Goal: Task Accomplishment & Management: Manage account settings

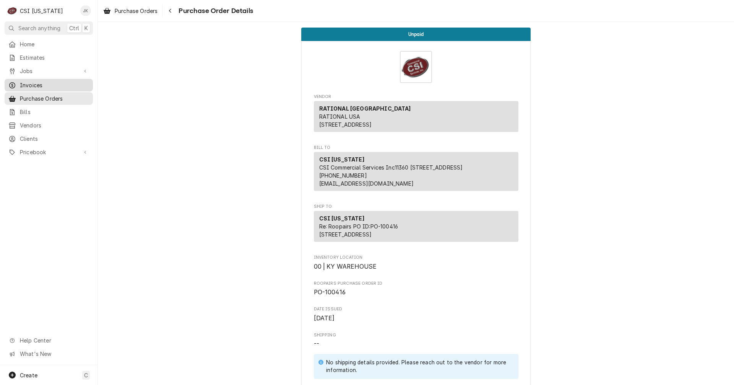
drag, startPoint x: 17, startPoint y: 81, endPoint x: 22, endPoint y: 79, distance: 5.0
click at [17, 81] on div "Invoices" at bounding box center [48, 85] width 81 height 8
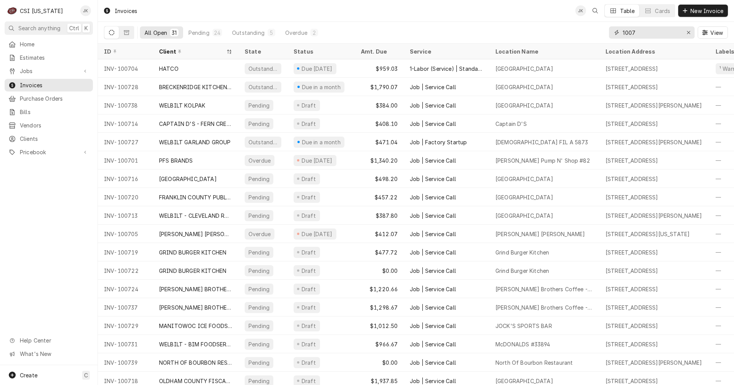
drag, startPoint x: 641, startPoint y: 32, endPoint x: 580, endPoint y: 28, distance: 61.0
click at [580, 28] on div "All Open 31 Pending 24 Outstanding 5 Overdue 2 1007 View" at bounding box center [416, 32] width 624 height 21
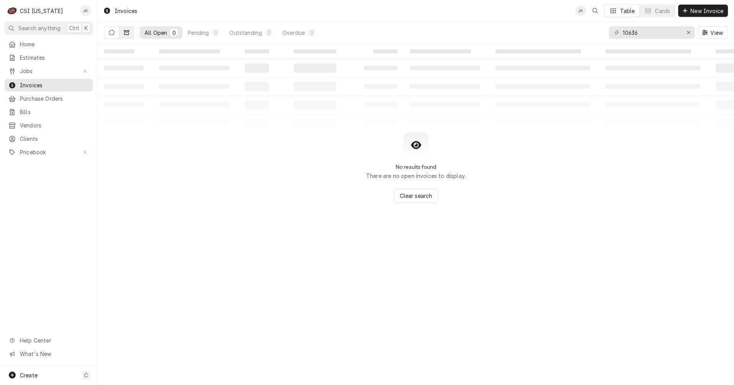
click at [126, 36] on button "Dynamic Content Wrapper" at bounding box center [126, 32] width 15 height 12
click at [107, 36] on button "Dynamic Content Wrapper" at bounding box center [111, 32] width 15 height 12
click at [627, 33] on input "10636" at bounding box center [651, 32] width 57 height 12
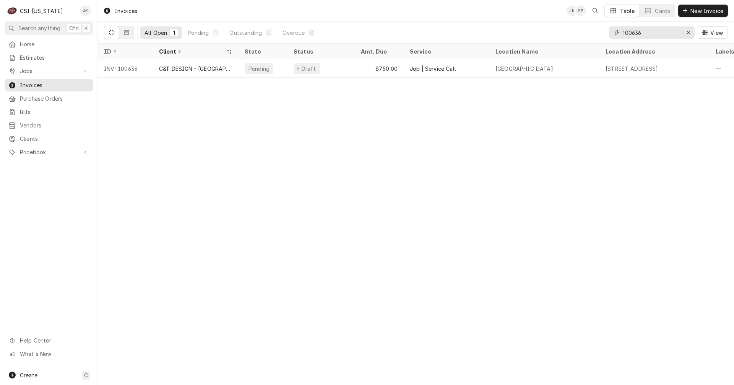
type input "100636"
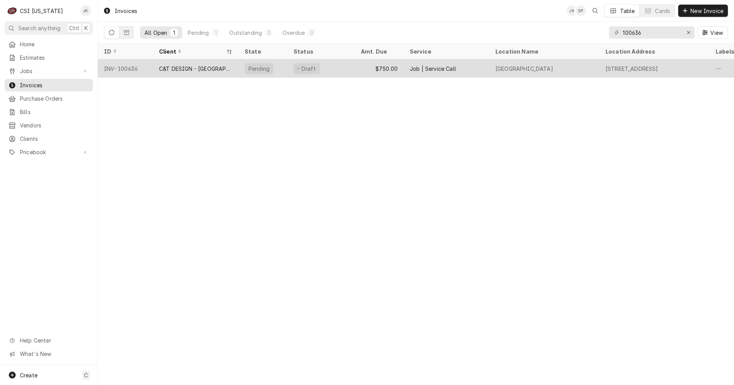
click at [205, 63] on div "C&T DESIGN - SHELBYVILLE" at bounding box center [196, 68] width 86 height 18
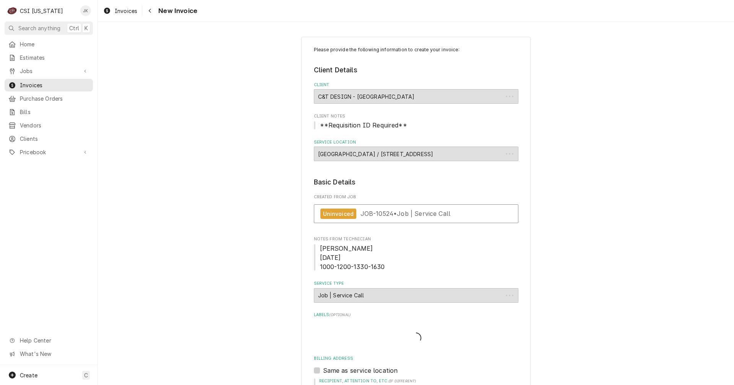
type textarea "x"
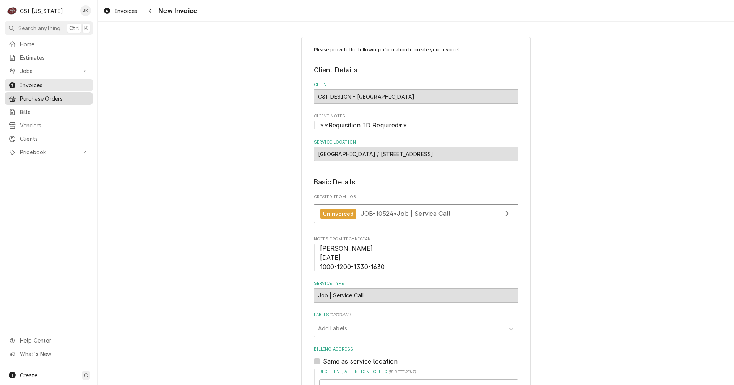
click at [23, 97] on span "Purchase Orders" at bounding box center [54, 98] width 69 height 8
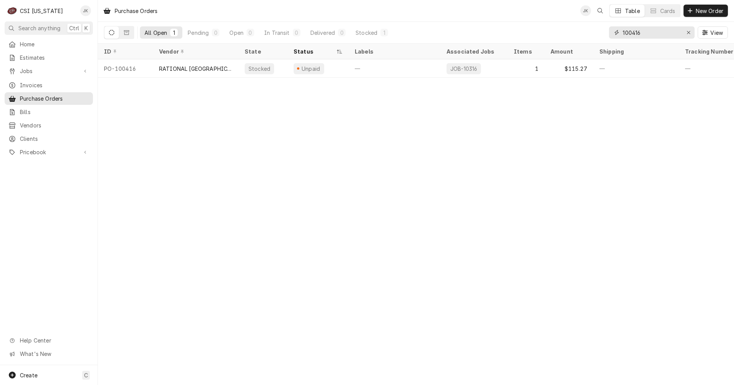
click at [642, 34] on input "100416" at bounding box center [651, 32] width 57 height 12
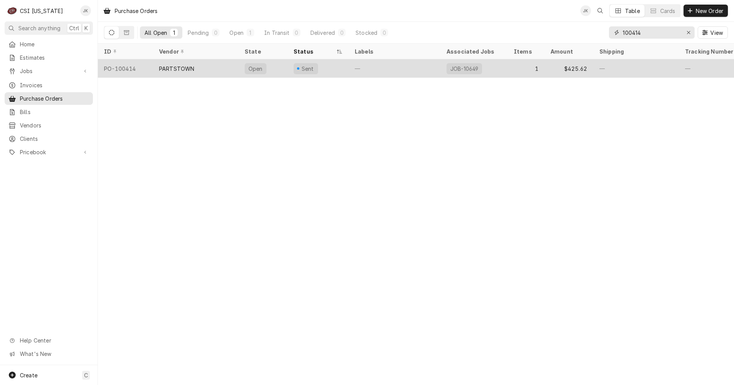
type input "100414"
click at [170, 65] on div "PARTSTOWN" at bounding box center [176, 69] width 35 height 8
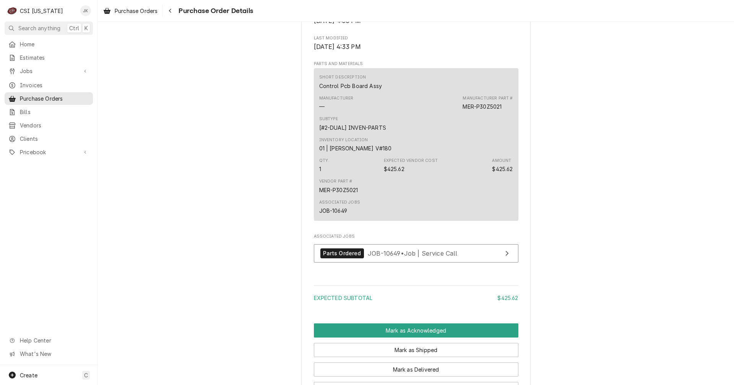
scroll to position [382, 0]
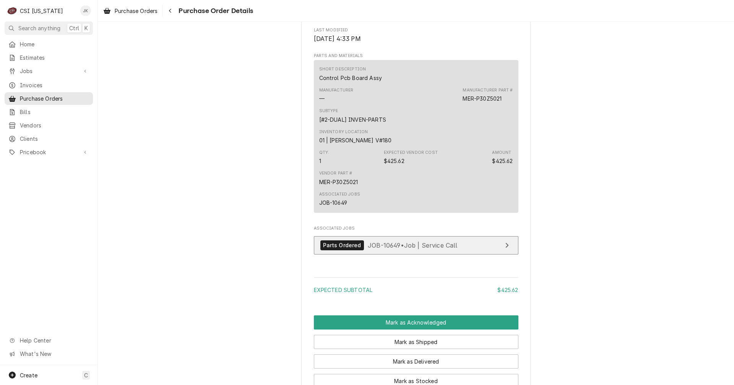
click at [421, 249] on span "JOB-10649 • Job | Service Call" at bounding box center [413, 245] width 90 height 8
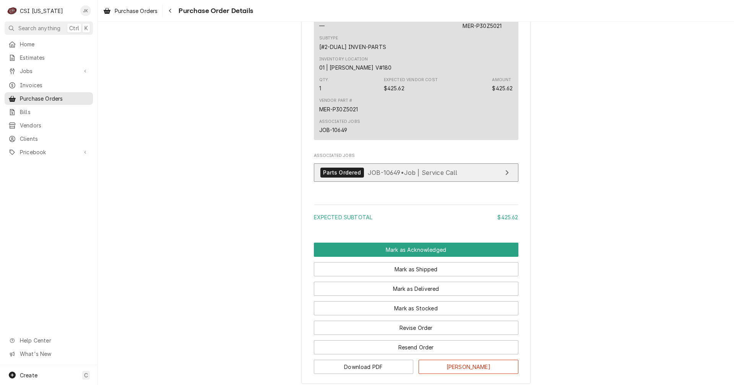
scroll to position [459, 0]
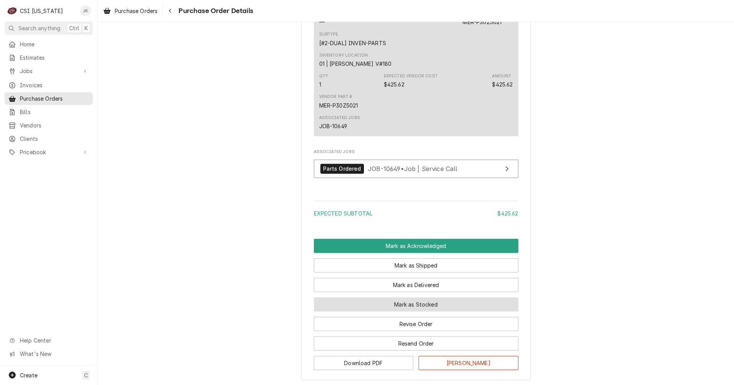
click at [420, 311] on button "Mark as Stocked" at bounding box center [416, 304] width 205 height 14
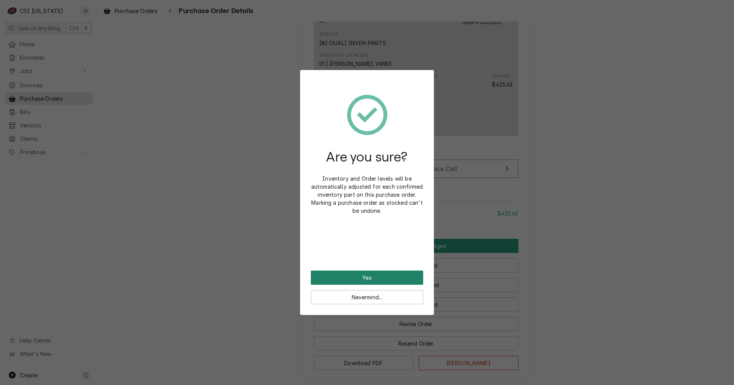
click at [402, 276] on button "Yes" at bounding box center [367, 277] width 112 height 14
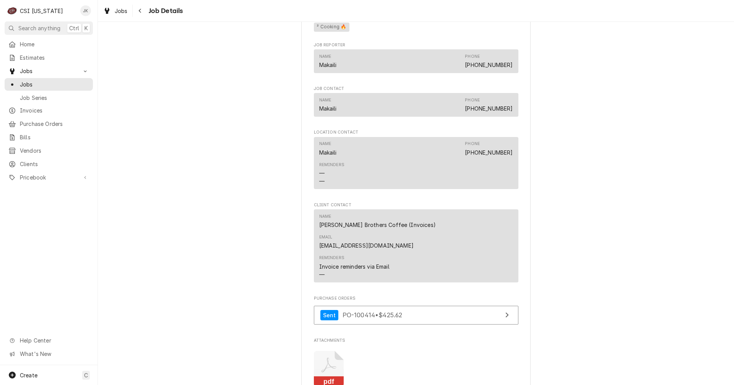
scroll to position [918, 0]
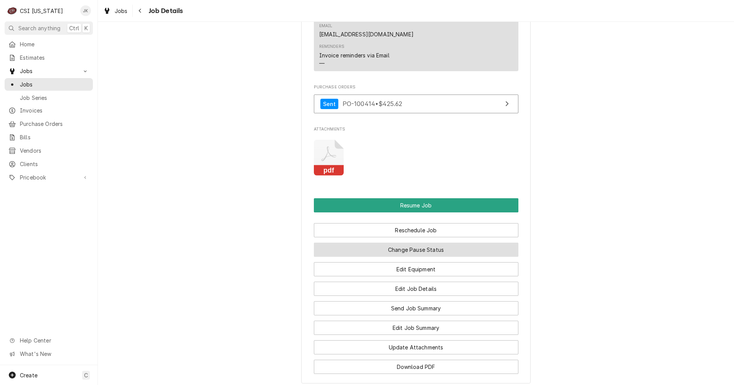
click at [408, 242] on button "Change Pause Status" at bounding box center [416, 249] width 205 height 14
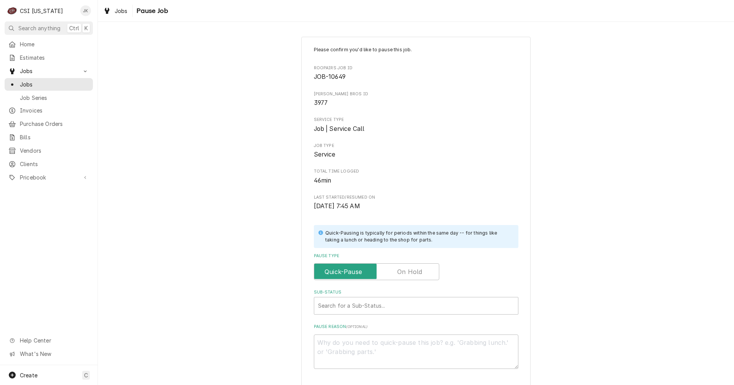
click at [403, 281] on div "Please confirm you'd like to pause this job. Roopairs Job ID JOB-10649 [PERSON_…" at bounding box center [416, 207] width 205 height 322
click at [403, 271] on label "Pause Type" at bounding box center [376, 271] width 125 height 17
click at [403, 271] on input "Pause Type" at bounding box center [376, 271] width 119 height 17
checkbox input "true"
click at [405, 301] on div "Sub-Status" at bounding box center [416, 306] width 196 height 14
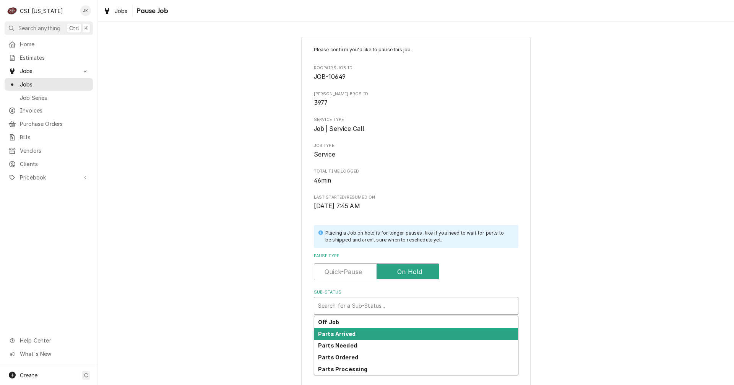
click at [378, 336] on div "Parts Arrived" at bounding box center [416, 334] width 204 height 12
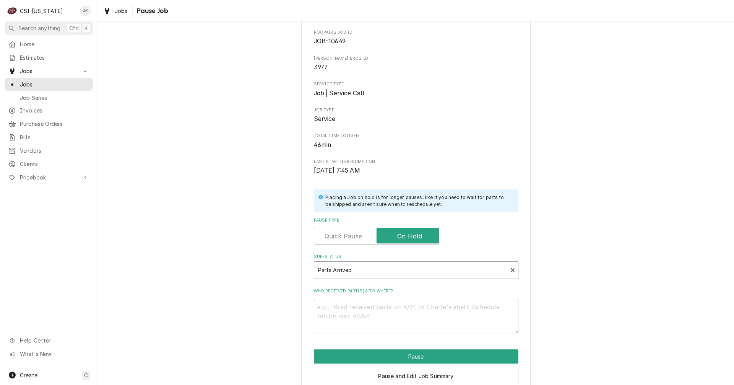
scroll to position [70, 0]
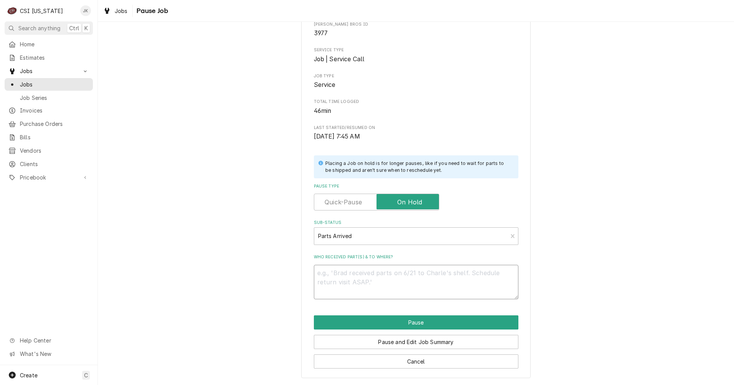
click at [436, 273] on textarea "Who received part(s) & to where?" at bounding box center [416, 282] width 205 height 34
type textarea "x"
type textarea "A"
type textarea "x"
type textarea "Ar"
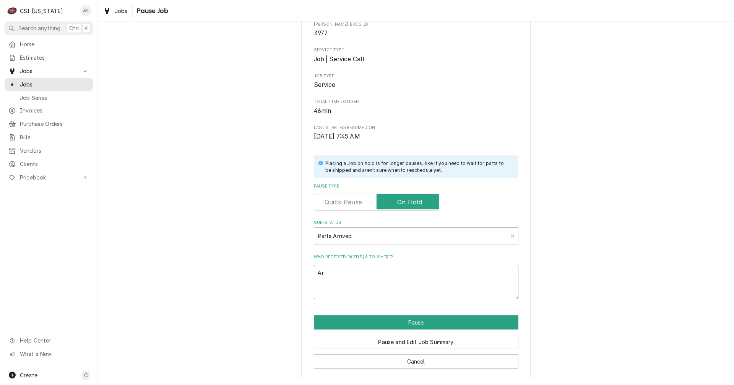
type textarea "x"
type textarea "Arr"
type textarea "x"
type textarea "Arri"
type textarea "x"
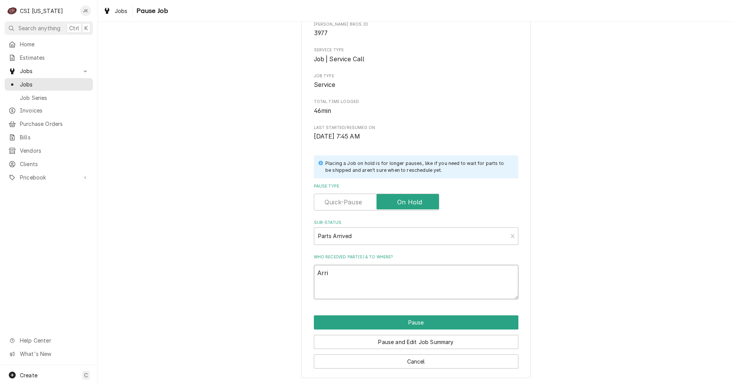
type textarea "Arriv"
type textarea "x"
type textarea "Arrive"
type textarea "x"
type textarea "Arrived"
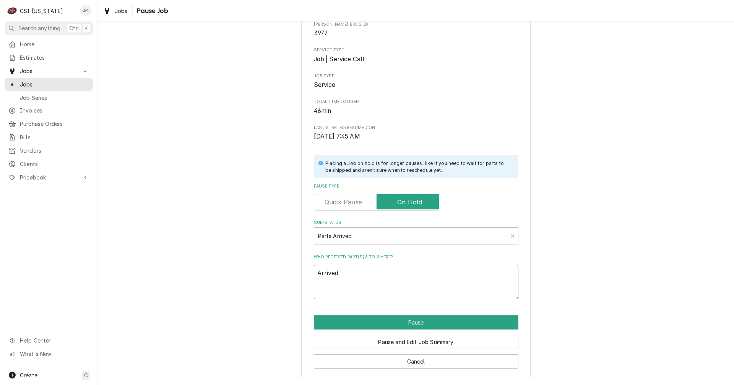
type textarea "x"
type textarea "Arrived"
type textarea "x"
type textarea "Arrived 9"
type textarea "x"
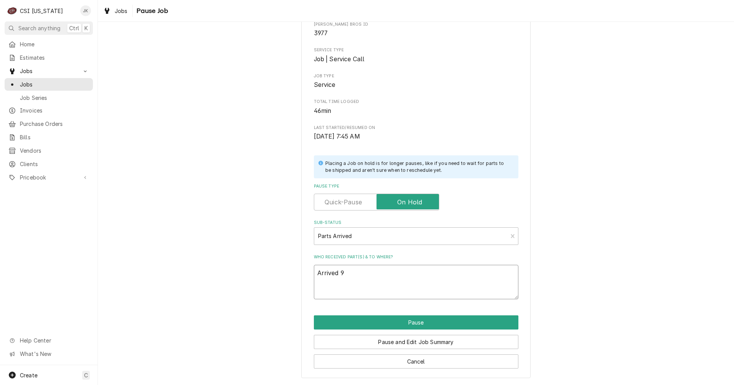
type textarea "Arrived 9/"
type textarea "x"
type textarea "Arrived 9/2"
type textarea "x"
type textarea "Arrived 9/25"
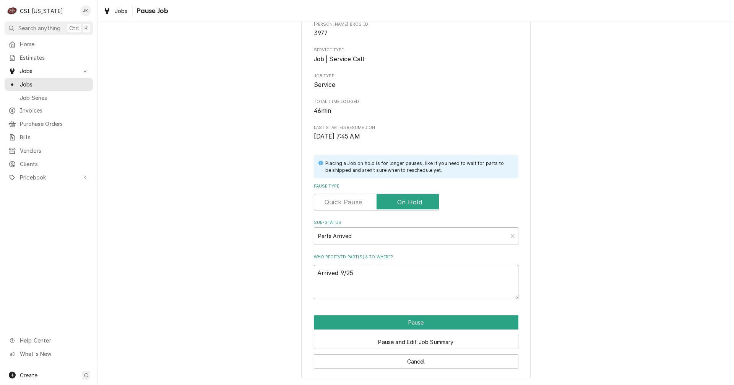
type textarea "x"
type textarea "Arrived 9/25,"
type textarea "x"
type textarea "Arrived 9/25,"
type textarea "x"
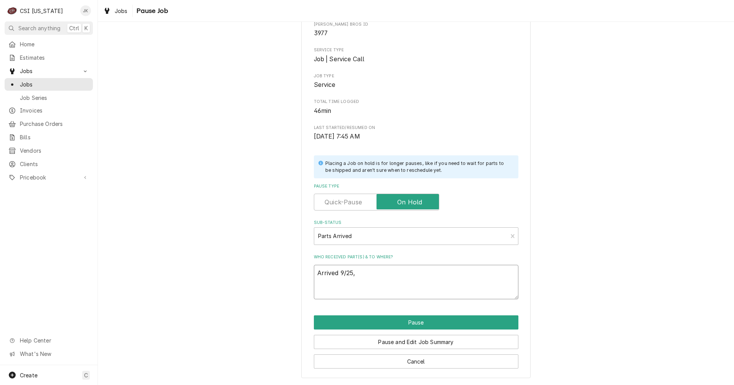
type textarea "Arrived 9/25, J"
type textarea "x"
type textarea "Arrived 9/25, Je"
type textarea "x"
type textarea "Arrived 9/25, Jef"
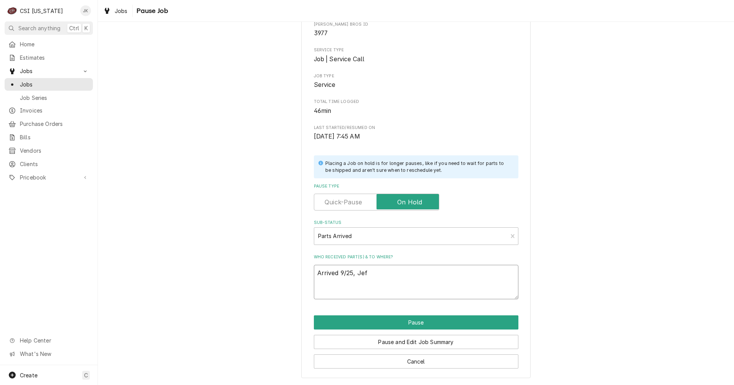
type textarea "x"
type textarea "Arrived 9/25, Jeff"
type textarea "x"
type textarea "Arrived 9/25, Jeff"
type textarea "x"
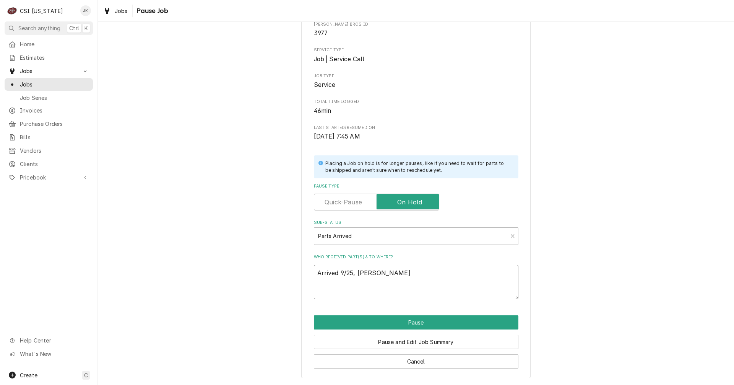
drag, startPoint x: 373, startPoint y: 272, endPoint x: 309, endPoint y: 271, distance: 63.9
click at [314, 271] on textarea "Arrived 9/25, Jeff H" at bounding box center [416, 282] width 205 height 34
type textarea "Arrived 9/25, Jeff H"
click at [405, 345] on button "Pause and Edit Job Summary" at bounding box center [416, 342] width 205 height 14
type textarea "x"
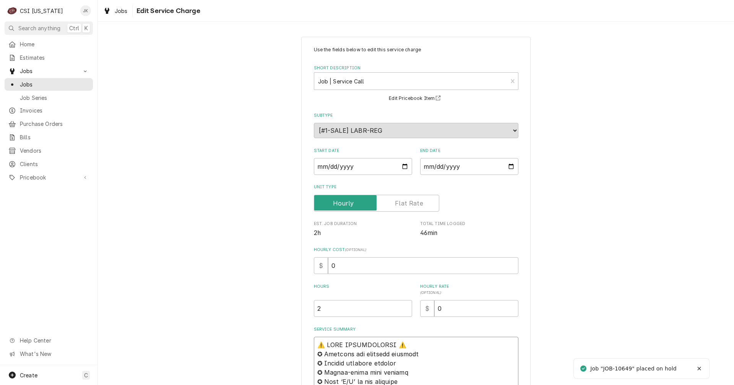
paste textarea "Arrived 9/25, Jeff H"
type textarea "x"
type textarea "Arrived 9/25, Jeff H⚠️ 𝗙𝗢𝗥𝗠 𝗜𝗡𝗦𝗧𝗥𝗨𝗖𝗧𝗜𝗢𝗡𝗦 ⚠️ ✪ 𝗖𝗼𝗺𝗽𝗹𝗲𝘁𝗲 𝗮𝗹𝗹 𝗿𝗲𝗹𝗲𝘃𝗮𝗻𝘁 𝘀𝗲𝗰𝘁𝗶𝗼𝗻𝘀 ✪ …"
type textarea "x"
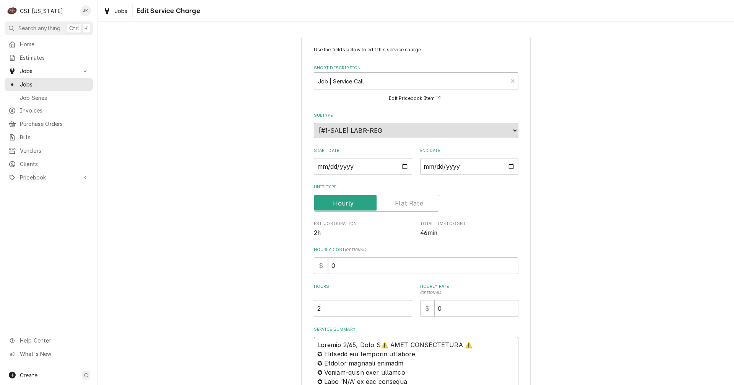
type textarea "Arrived 9/25, Jeff H ⚠️ 𝗙𝗢𝗥𝗠 𝗜𝗡𝗦𝗧𝗥𝗨𝗖𝗧𝗜𝗢𝗡𝗦 ⚠️ ✪ 𝗖𝗼𝗺𝗽𝗹𝗲𝘁𝗲 𝗮𝗹𝗹 𝗿𝗲𝗹𝗲𝘃𝗮𝗻𝘁 𝘀𝗲𝗰𝘁𝗶𝗼𝗻𝘀 ✪…"
type textarea "x"
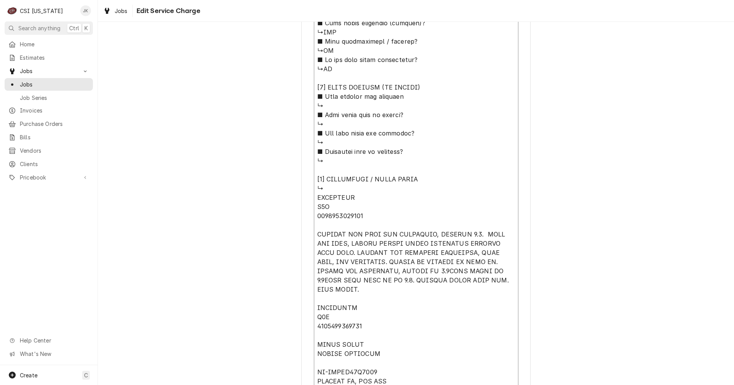
scroll to position [823, 0]
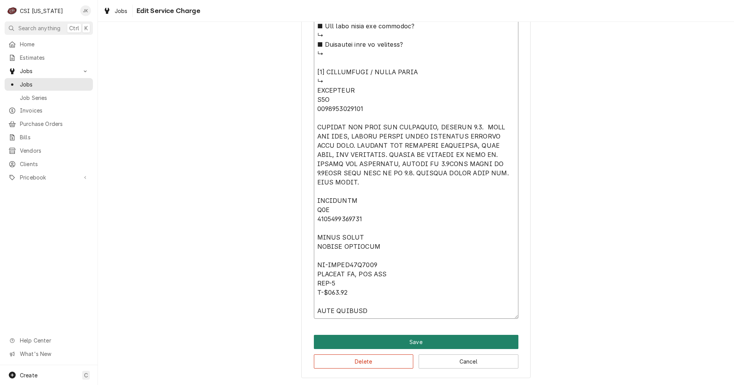
type textarea "Arrived 9/25, Jeff H ⚠️ 𝗙𝗢𝗥𝗠 𝗜𝗡𝗦𝗧𝗥𝗨𝗖𝗧𝗜𝗢𝗡𝗦 ⚠️ ✪ 𝗖𝗼𝗺𝗽𝗹𝗲𝘁𝗲 𝗮𝗹𝗹 𝗿𝗲𝗹𝗲𝘃𝗮𝗻𝘁 𝘀𝗲𝗰𝘁𝗶𝗼𝗻𝘀 ✪…"
click at [362, 344] on button "Save" at bounding box center [416, 342] width 205 height 14
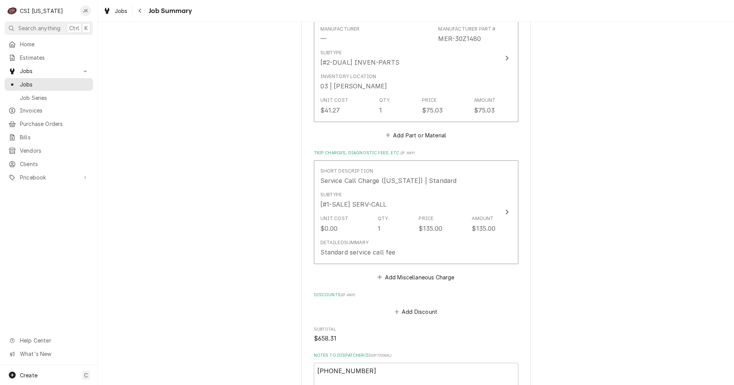
scroll to position [1852, 0]
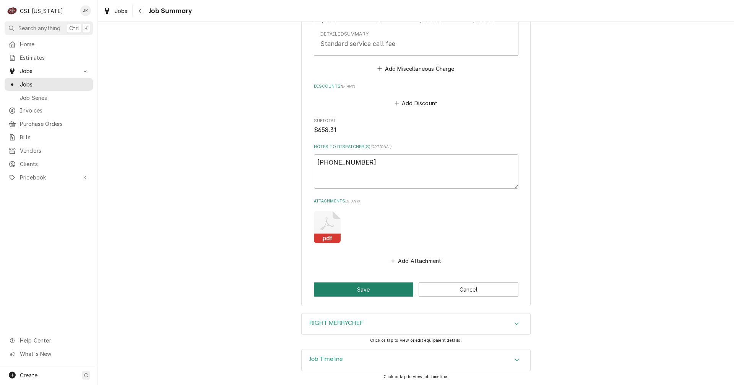
click at [353, 292] on button "Save" at bounding box center [364, 289] width 100 height 14
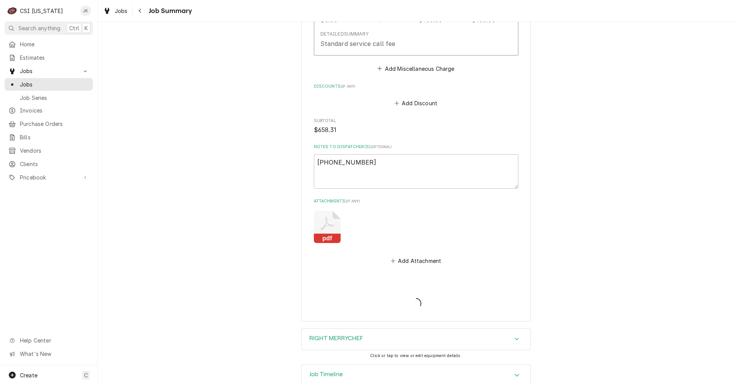
type textarea "x"
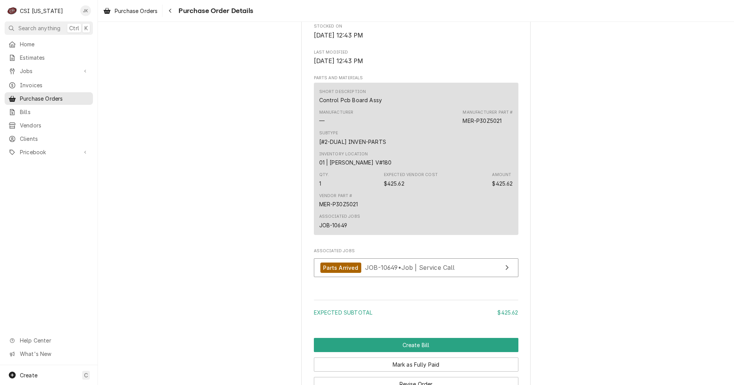
scroll to position [459, 0]
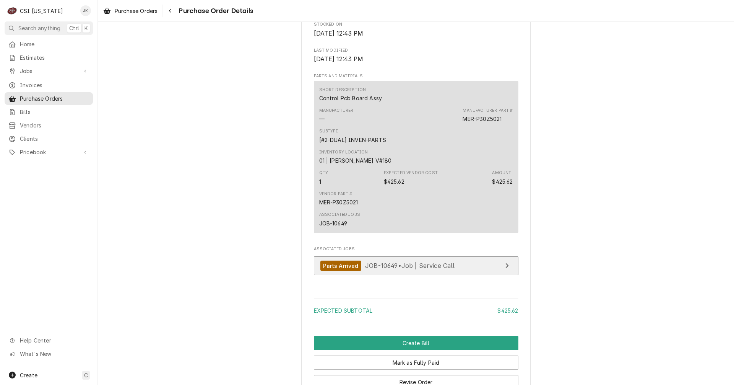
click at [387, 271] on div "Parts Arrived JOB-10649 • Job | Service Call" at bounding box center [387, 265] width 135 height 10
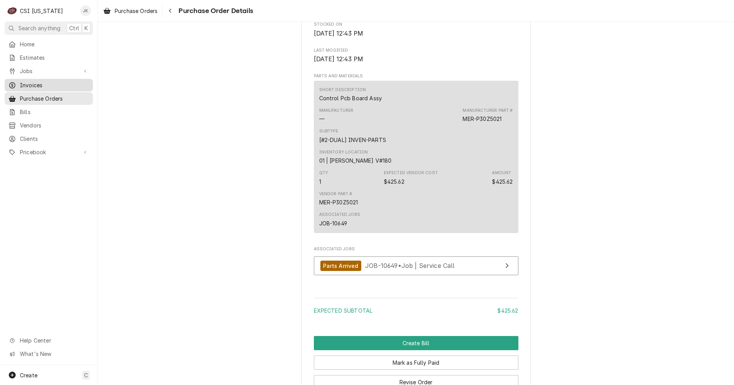
click at [41, 83] on span "Invoices" at bounding box center [54, 85] width 69 height 8
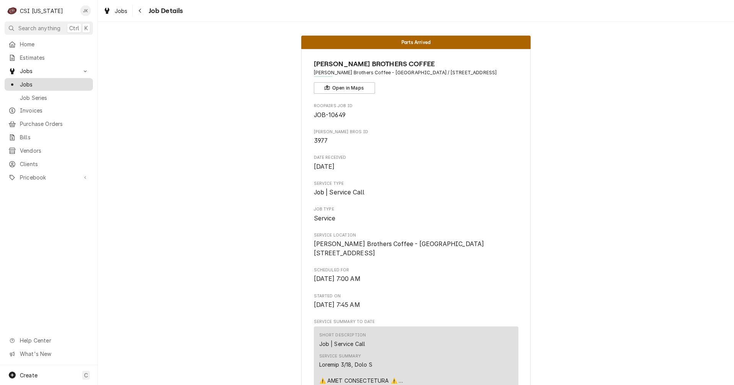
click at [29, 83] on span "Jobs" at bounding box center [54, 84] width 69 height 8
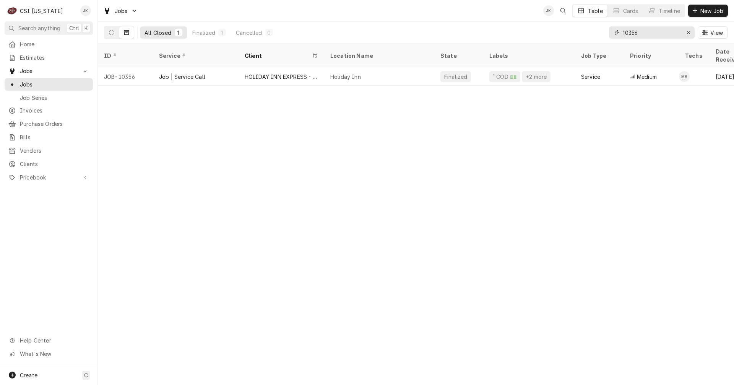
drag, startPoint x: 646, startPoint y: 34, endPoint x: 569, endPoint y: 23, distance: 77.2
click at [569, 23] on div "All Closed 1 Finalized 1 Cancelled 0 10356 View" at bounding box center [416, 32] width 624 height 21
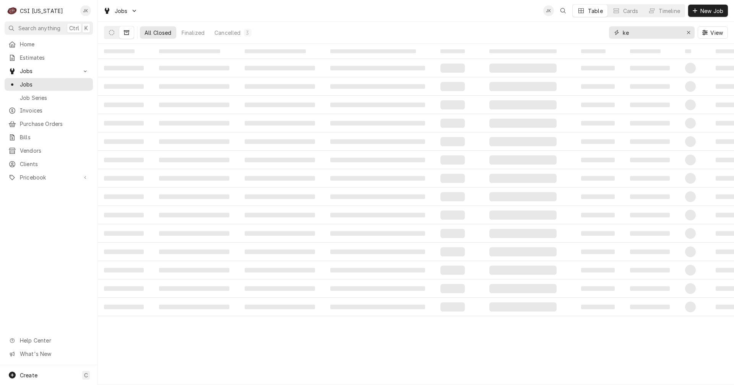
type input "k"
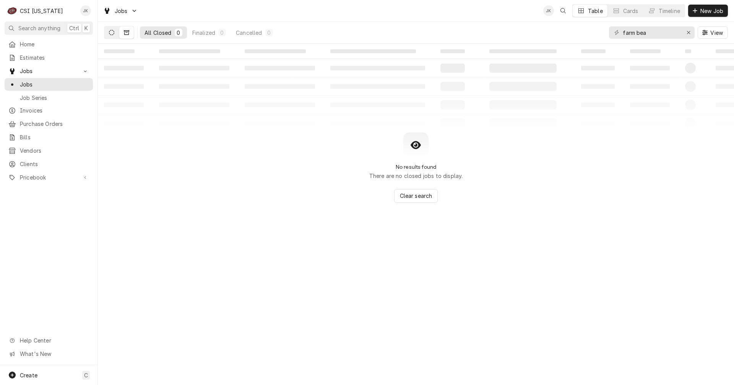
click at [115, 31] on button "Dynamic Content Wrapper" at bounding box center [111, 32] width 15 height 12
click at [650, 35] on input "farm bea" at bounding box center [651, 32] width 57 height 12
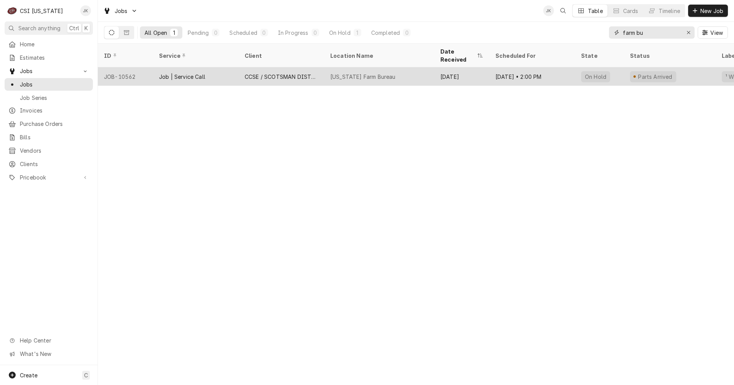
type input "farm bu"
click at [203, 73] on div "Job | Service Call" at bounding box center [182, 77] width 46 height 8
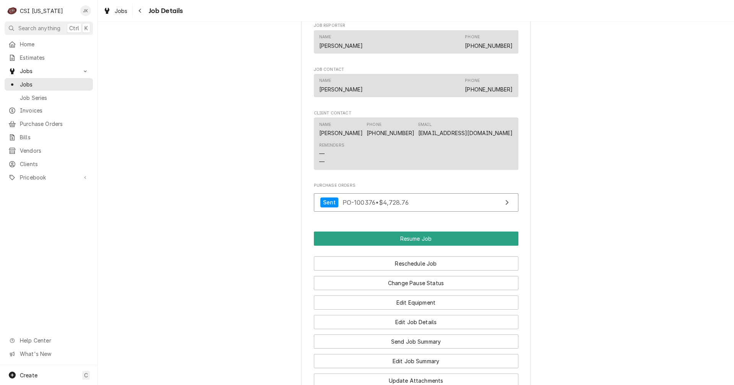
scroll to position [765, 0]
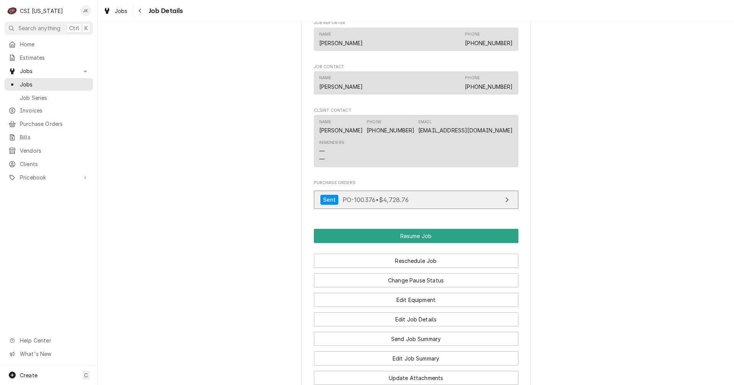
click at [420, 199] on link "Sent PO-100376 • $4,728.76" at bounding box center [416, 199] width 205 height 19
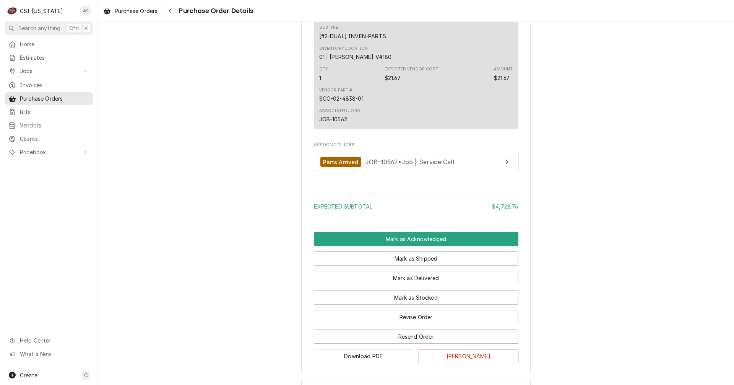
scroll to position [1415, 0]
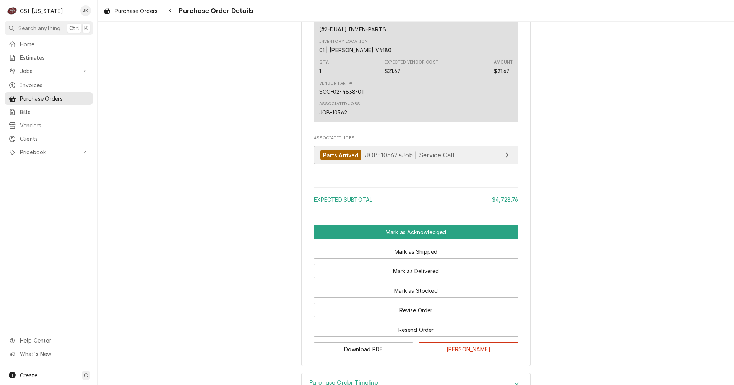
click at [400, 159] on span "JOB-10562 • Job | Service Call" at bounding box center [410, 155] width 90 height 8
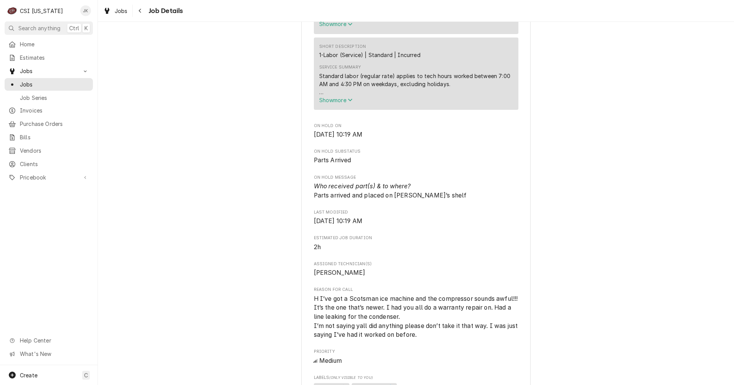
scroll to position [688, 0]
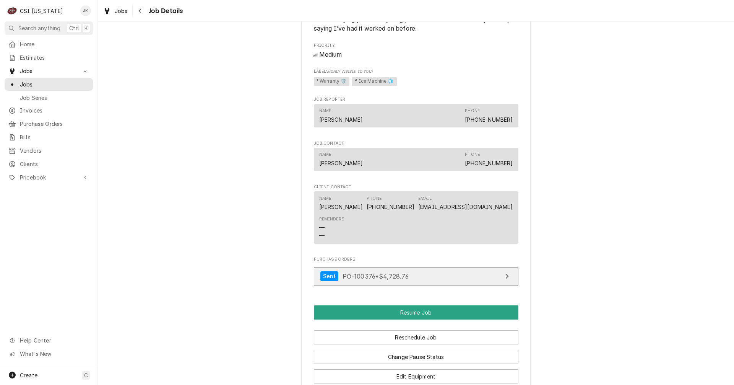
click at [442, 278] on link "Sent PO-100376 • $4,728.76" at bounding box center [416, 276] width 205 height 19
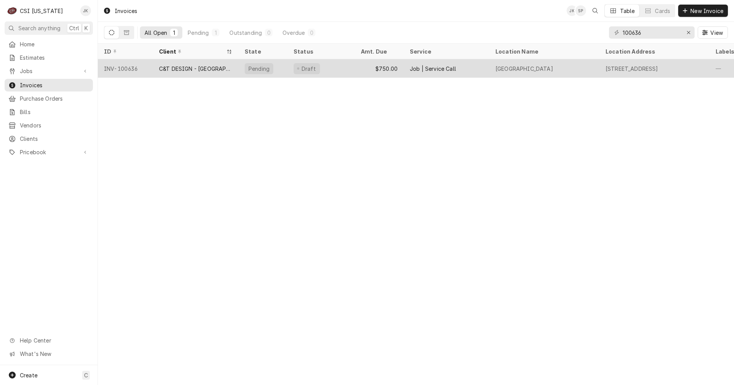
click at [357, 68] on div "$750.00" at bounding box center [379, 68] width 49 height 18
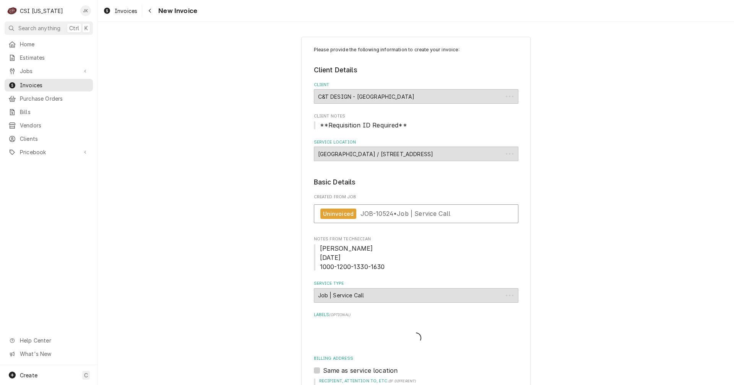
type textarea "x"
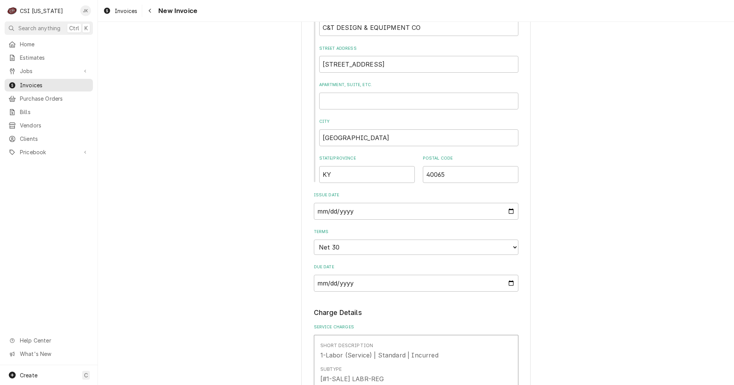
scroll to position [382, 0]
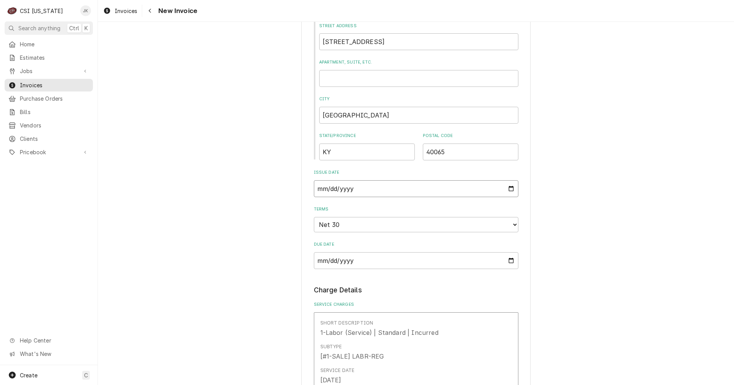
click at [321, 187] on input "2025-08-29" at bounding box center [416, 188] width 205 height 17
type input "2025-09-29"
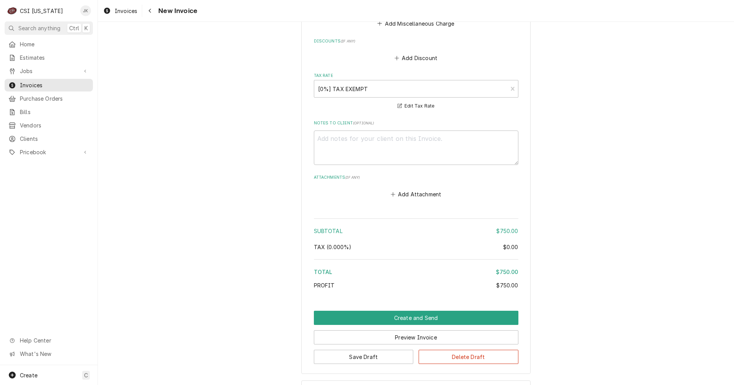
scroll to position [1170, 0]
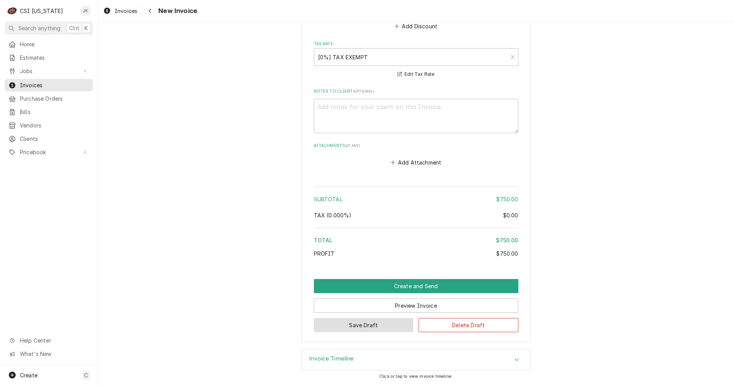
click at [380, 324] on button "Save Draft" at bounding box center [364, 325] width 100 height 14
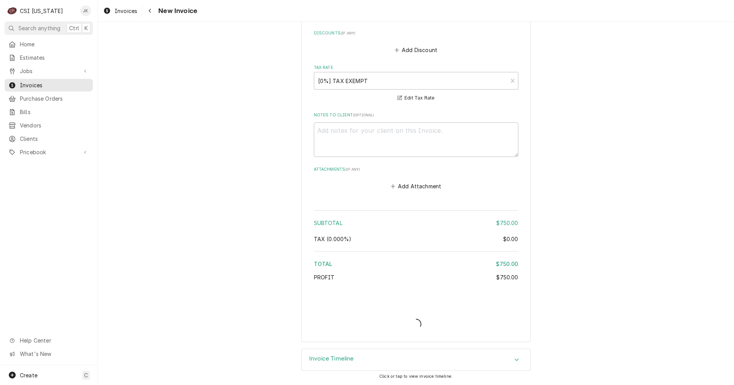
scroll to position [1146, 0]
type textarea "x"
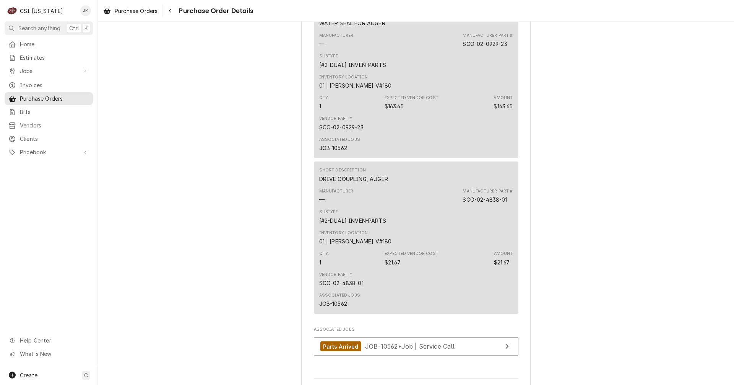
scroll to position [1463, 0]
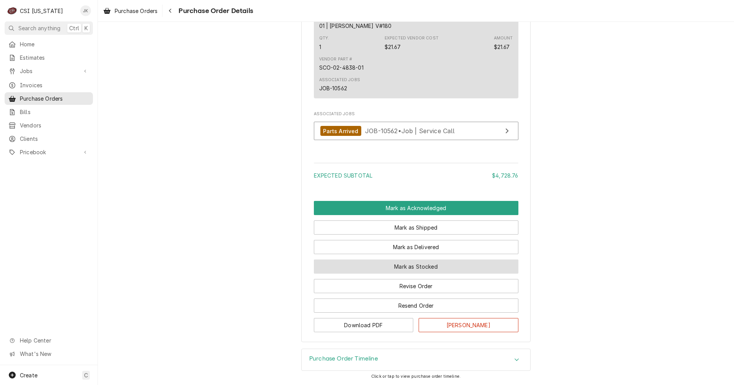
click at [397, 268] on button "Mark as Stocked" at bounding box center [416, 266] width 205 height 14
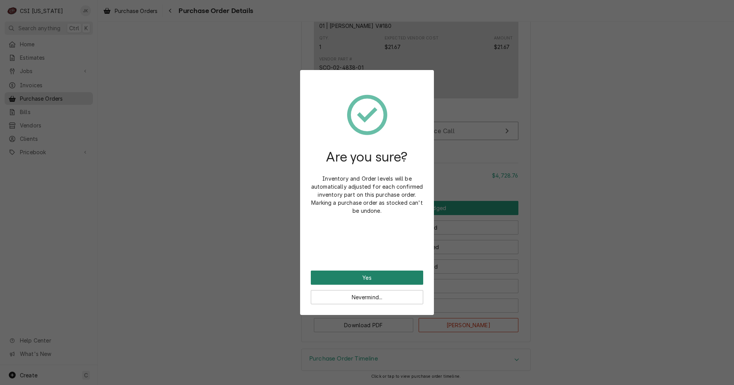
click at [390, 278] on button "Yes" at bounding box center [367, 277] width 112 height 14
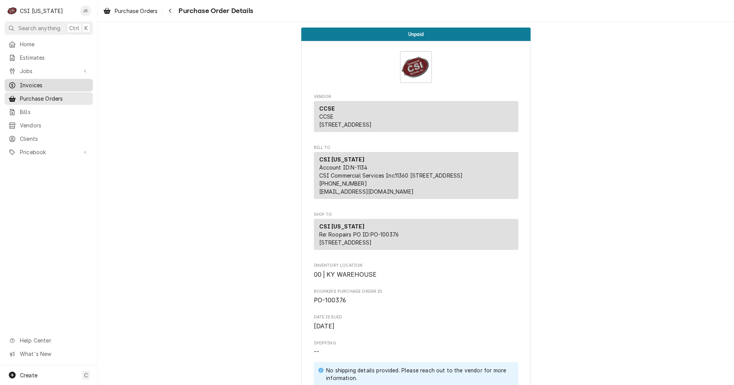
drag, startPoint x: 44, startPoint y: 81, endPoint x: 115, endPoint y: 81, distance: 71.1
click at [44, 81] on span "Invoices" at bounding box center [54, 85] width 69 height 8
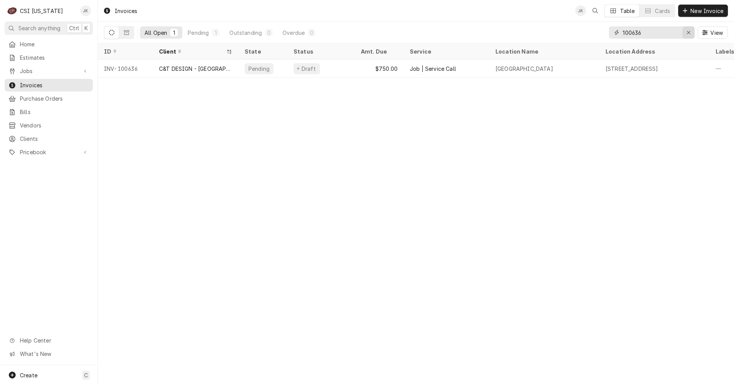
drag, startPoint x: 631, startPoint y: 32, endPoint x: 682, endPoint y: 31, distance: 50.9
click at [682, 31] on div "100636" at bounding box center [652, 32] width 86 height 12
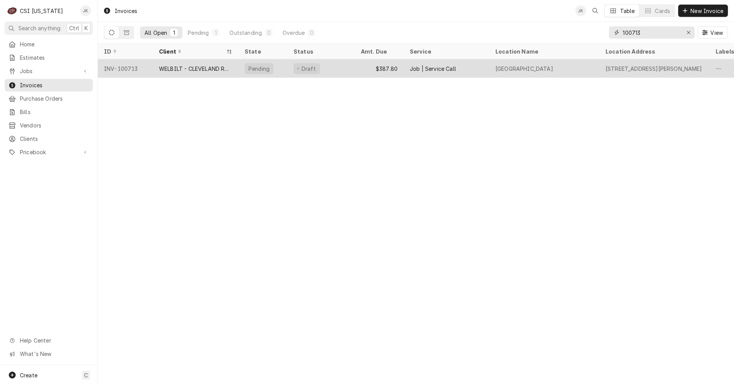
type input "100713"
click at [188, 68] on div "WELBILT - CLEVELAND RANGE" at bounding box center [195, 69] width 73 height 8
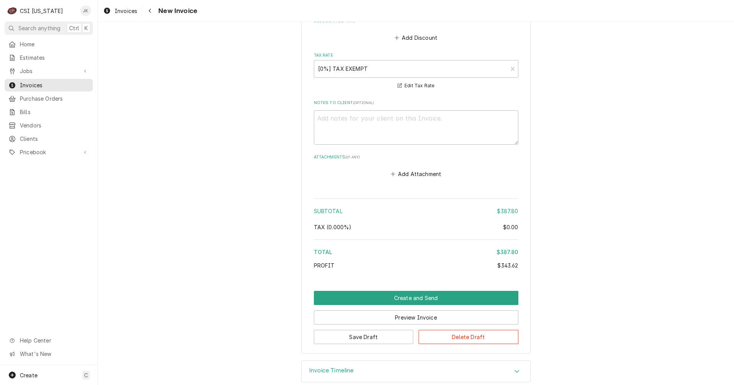
scroll to position [1499, 0]
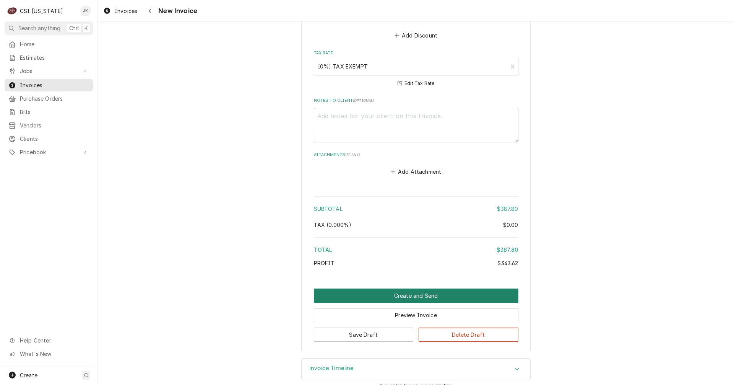
click at [411, 289] on button "Create and Send" at bounding box center [416, 295] width 205 height 14
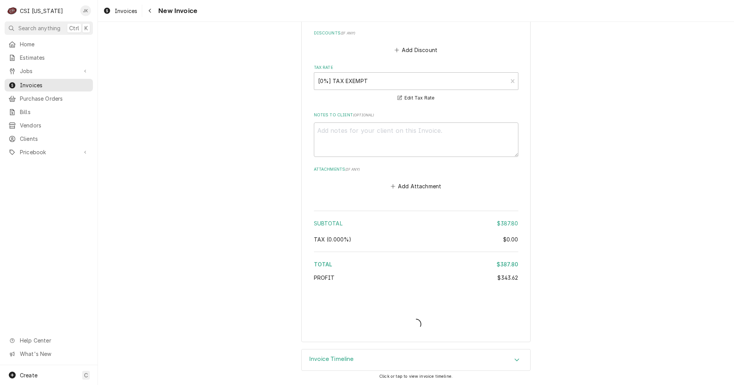
scroll to position [1475, 0]
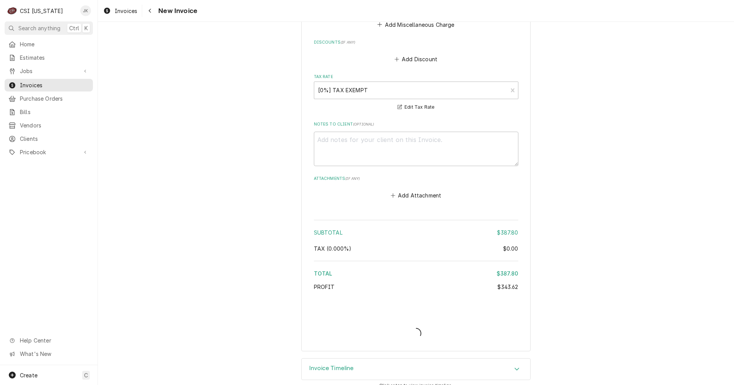
type textarea "x"
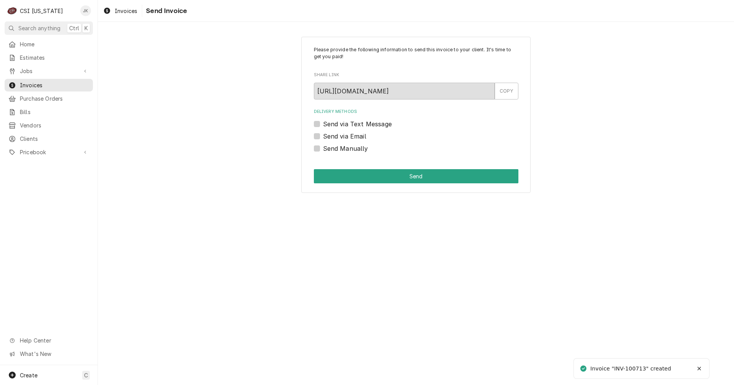
click at [341, 149] on label "Send Manually" at bounding box center [345, 148] width 45 height 9
click at [341, 149] on input "Send Manually" at bounding box center [425, 152] width 205 height 17
checkbox input "true"
click at [364, 179] on button "Send" at bounding box center [416, 176] width 205 height 14
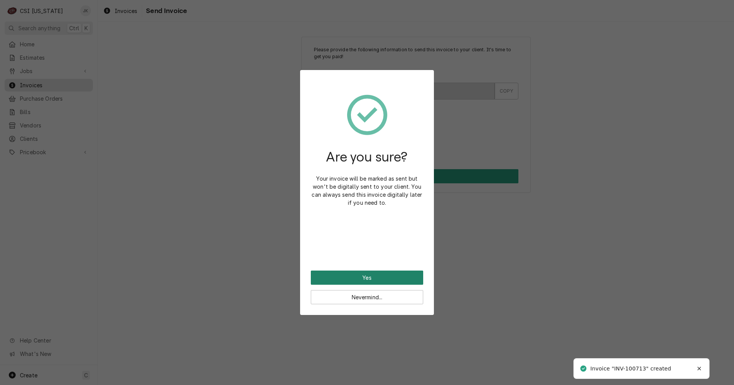
click at [377, 275] on button "Yes" at bounding box center [367, 277] width 112 height 14
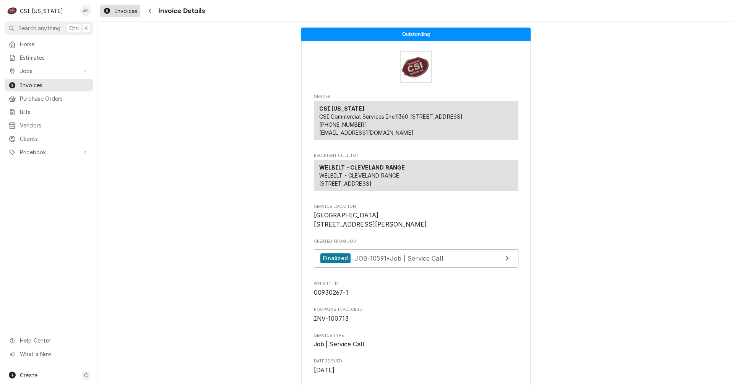
click at [132, 11] on span "Invoices" at bounding box center [126, 11] width 23 height 8
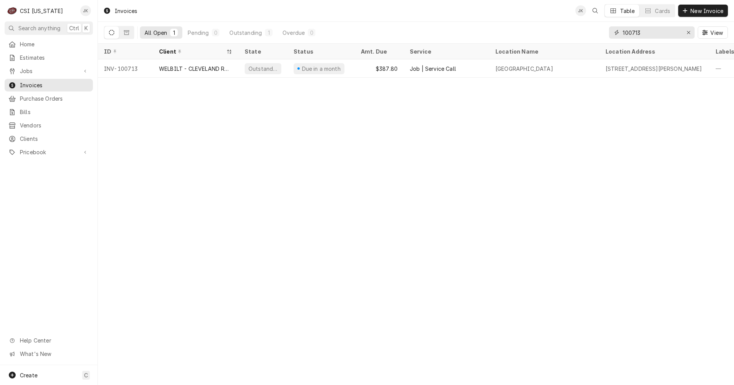
drag, startPoint x: 638, startPoint y: 32, endPoint x: 643, endPoint y: 32, distance: 5.0
click at [643, 32] on input "100713" at bounding box center [651, 32] width 57 height 12
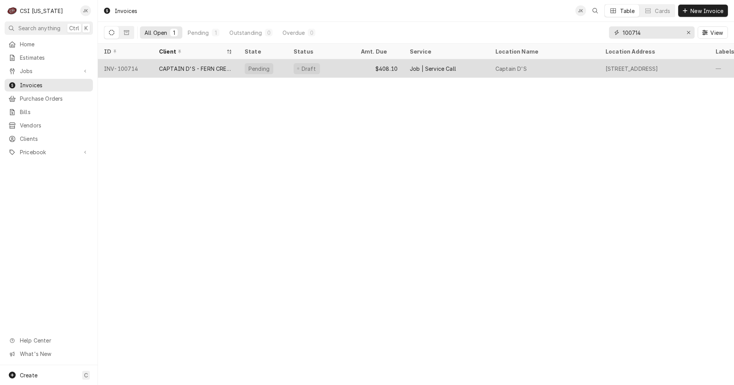
type input "100714"
click at [181, 68] on div "CAPTAIN D'S - FERN CREEK" at bounding box center [195, 69] width 73 height 8
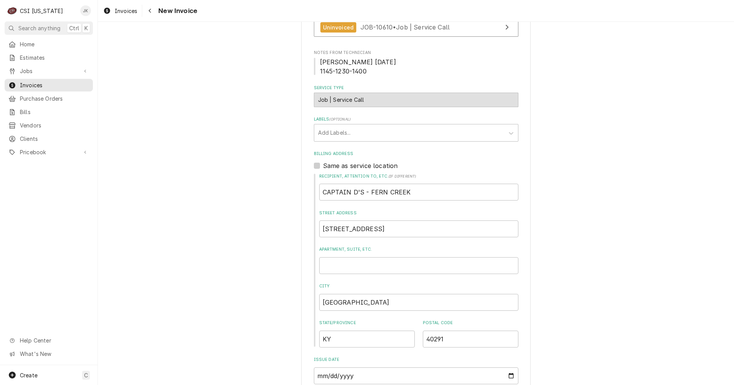
scroll to position [191, 0]
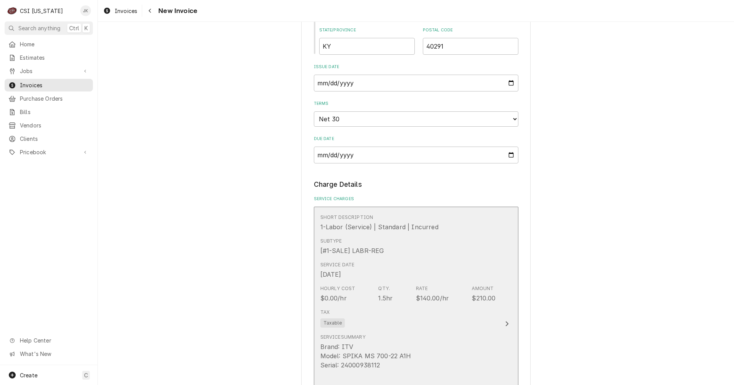
click at [409, 306] on div "Tax Taxable" at bounding box center [407, 317] width 175 height 24
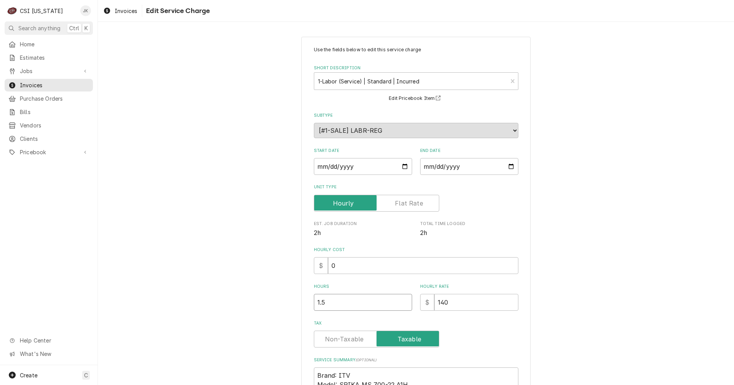
click at [318, 302] on input "1.5" at bounding box center [363, 302] width 98 height 17
type textarea "x"
type input "1.75"
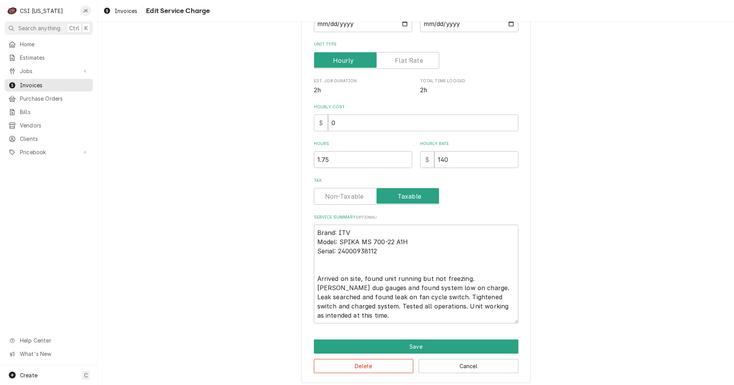
scroll to position [147, 0]
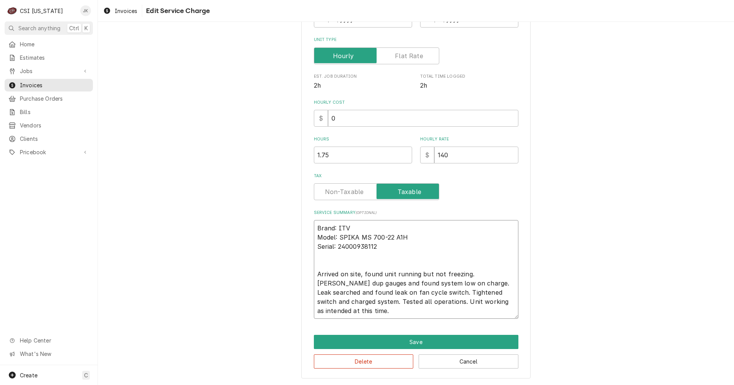
click at [486, 273] on textarea "Brand: ITV Model: SPIKA MS 700-22 A1H Serial: 24000938112 Arrived on site, foun…" at bounding box center [416, 269] width 205 height 99
type textarea "x"
type textarea "Brand: ITV Model: SPIKA MS 700-22 A1H Serial: 24000938112 Arrived on site, foun…"
type textarea "x"
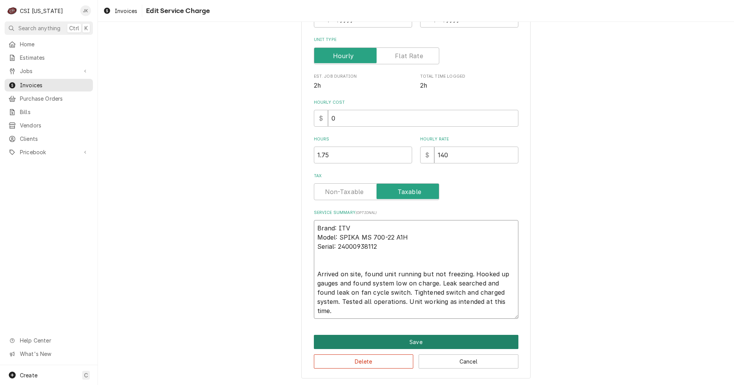
type textarea "Brand: ITV Model: SPIKA MS 700-22 A1H Serial: 24000938112 Arrived on site, foun…"
click at [400, 338] on button "Save" at bounding box center [416, 342] width 205 height 14
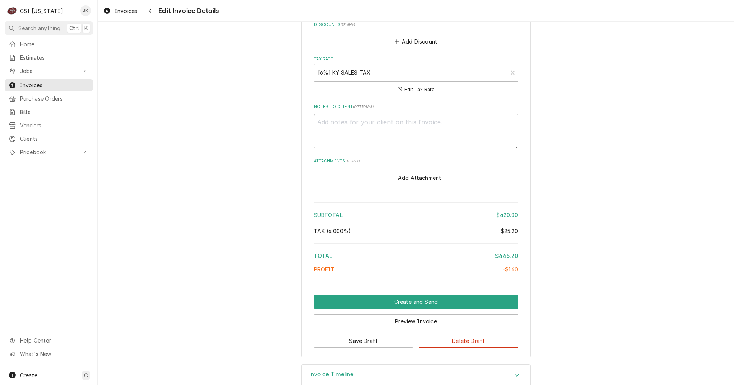
scroll to position [1307, 0]
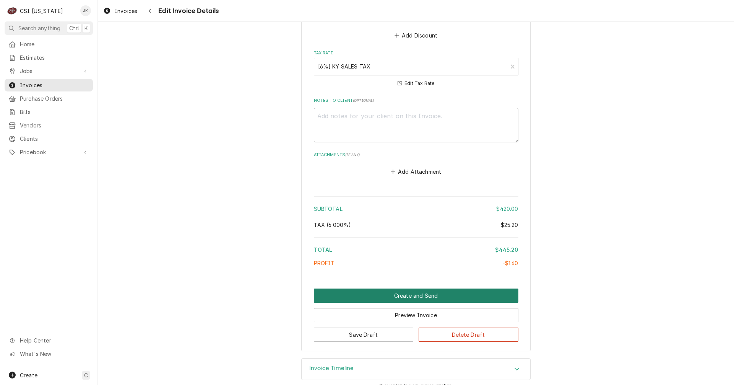
click at [411, 288] on button "Create and Send" at bounding box center [416, 295] width 205 height 14
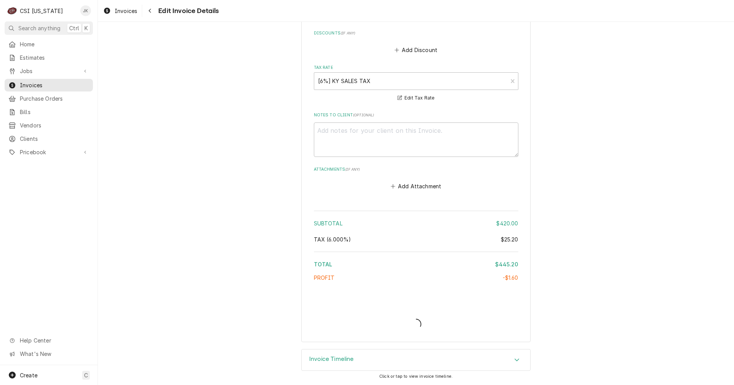
scroll to position [1283, 0]
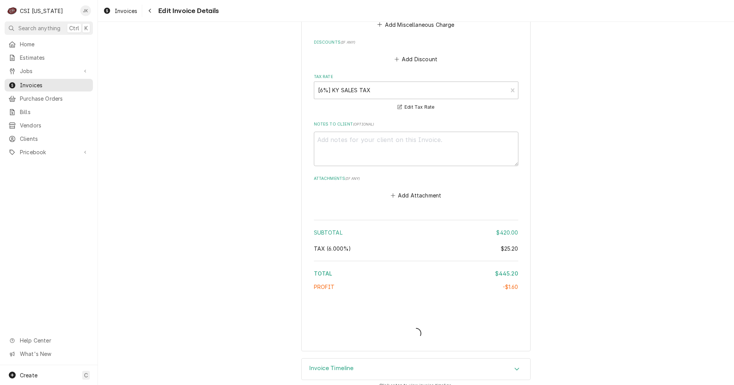
type textarea "x"
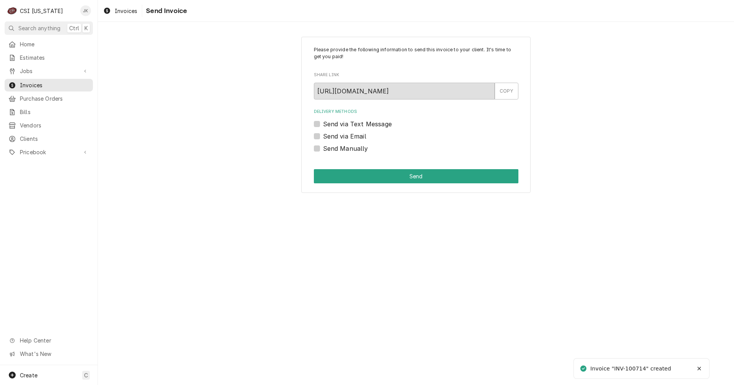
click at [344, 138] on label "Send via Email" at bounding box center [344, 136] width 43 height 9
click at [344, 138] on input "Send via Email" at bounding box center [425, 140] width 205 height 17
checkbox input "true"
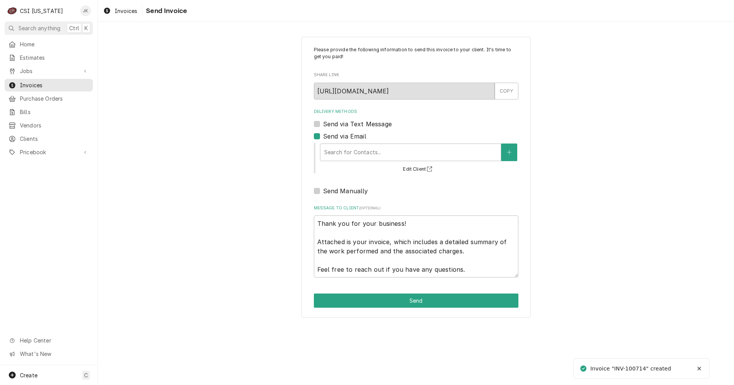
click at [346, 142] on div "Search for Contacts... Edit Client" at bounding box center [418, 158] width 199 height 32
click at [348, 151] on div "Delivery Methods" at bounding box center [410, 152] width 173 height 14
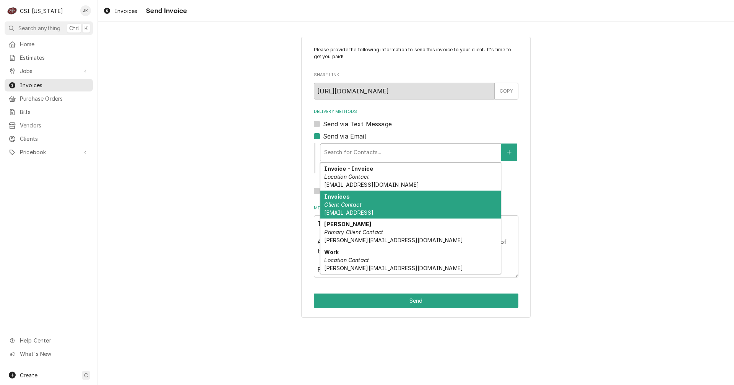
click at [386, 203] on div "Invoices Client Contact Captainds.Ap@Issvc.Ccom" at bounding box center [410, 204] width 180 height 28
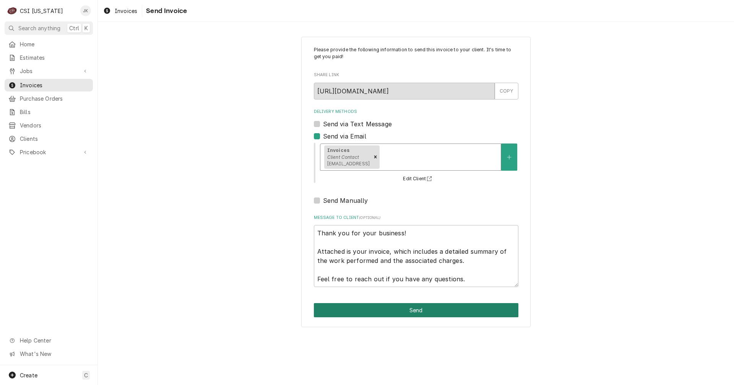
click at [397, 309] on button "Send" at bounding box center [416, 310] width 205 height 14
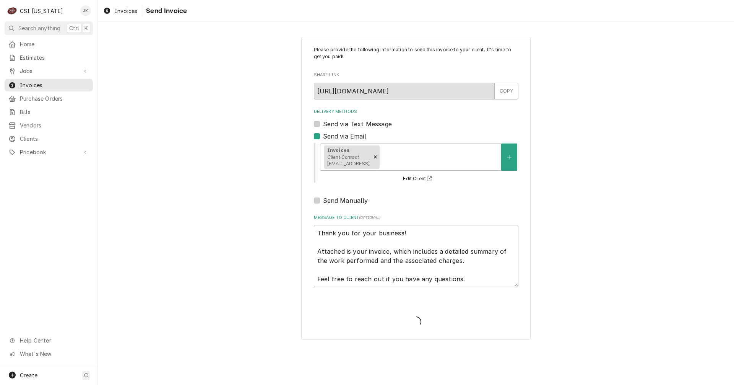
type textarea "x"
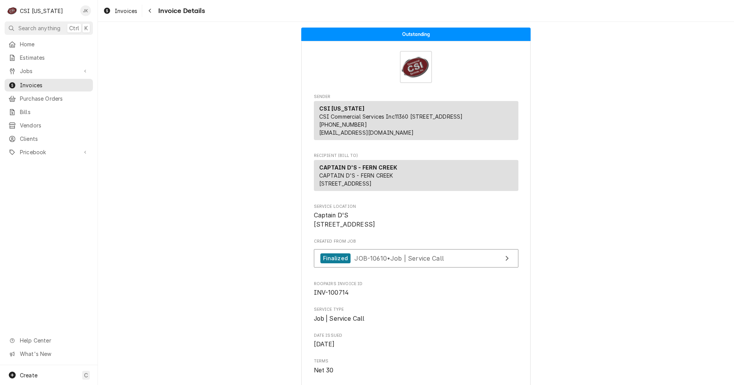
drag, startPoint x: 121, startPoint y: 10, endPoint x: 455, endPoint y: 35, distance: 334.3
click at [121, 10] on span "Invoices" at bounding box center [126, 11] width 23 height 8
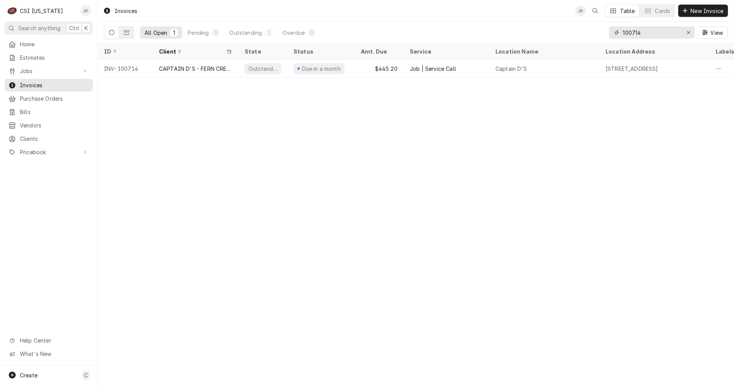
click at [639, 34] on input "100714" at bounding box center [651, 32] width 57 height 12
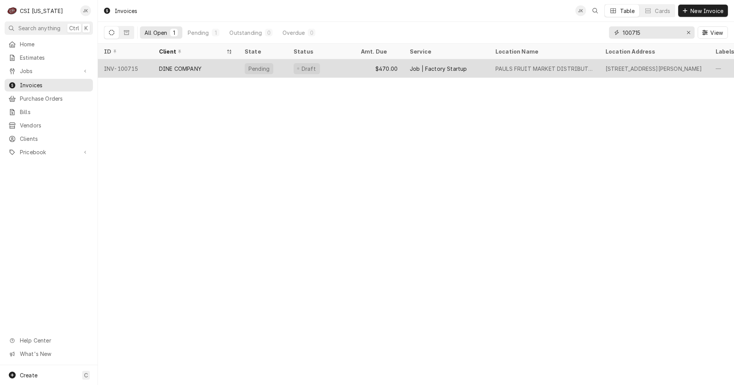
type input "100715"
click at [210, 66] on div "DINE COMPANY" at bounding box center [196, 68] width 86 height 18
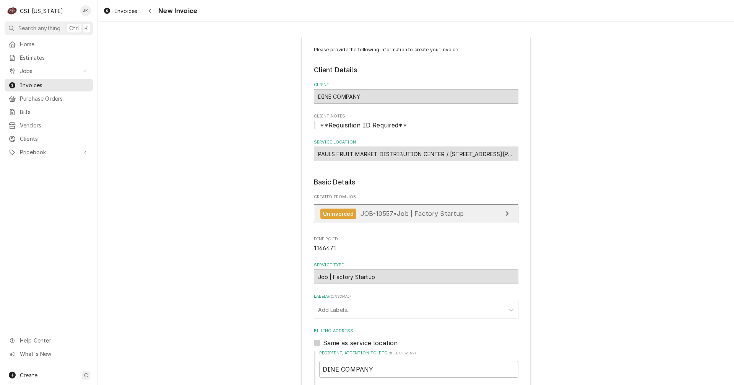
click at [363, 214] on span "JOB-10557 • Job | Factory Startup" at bounding box center [413, 214] width 104 height 8
type textarea "x"
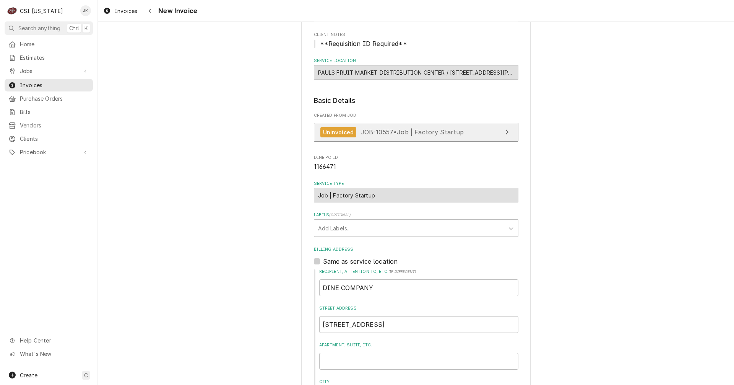
scroll to position [153, 0]
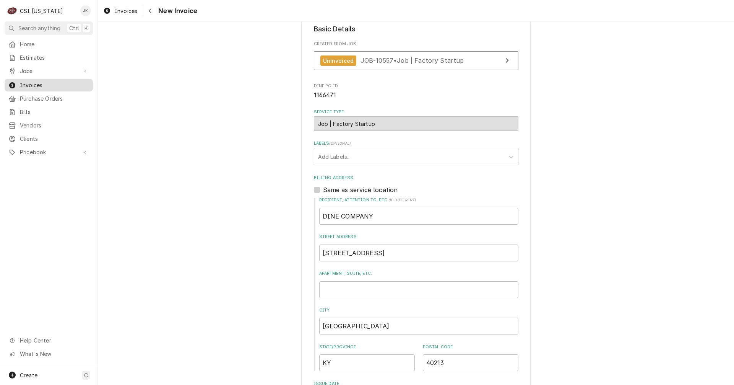
click at [39, 83] on span "Invoices" at bounding box center [54, 85] width 69 height 8
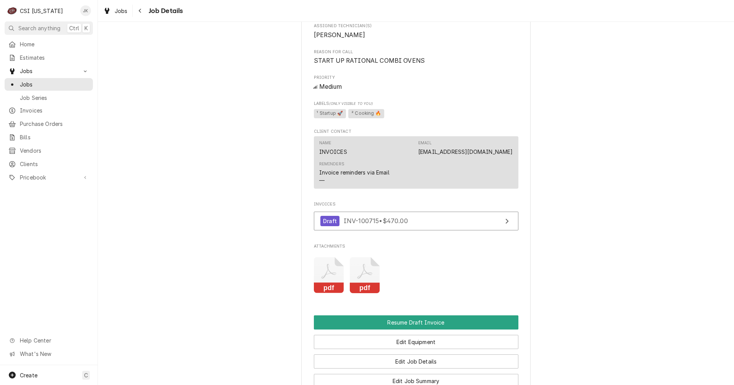
scroll to position [421, 0]
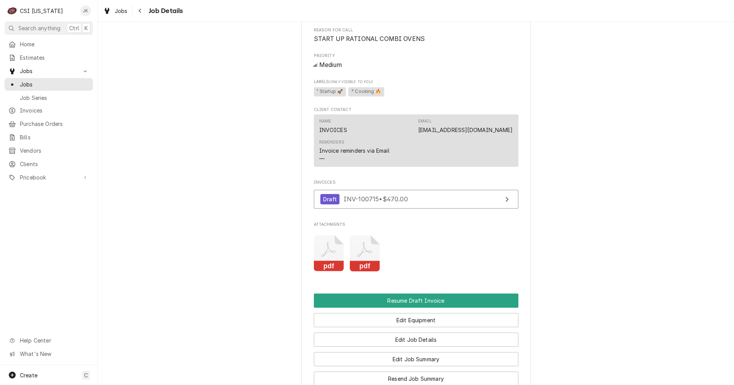
click at [355, 262] on icon "Attachments" at bounding box center [365, 253] width 30 height 36
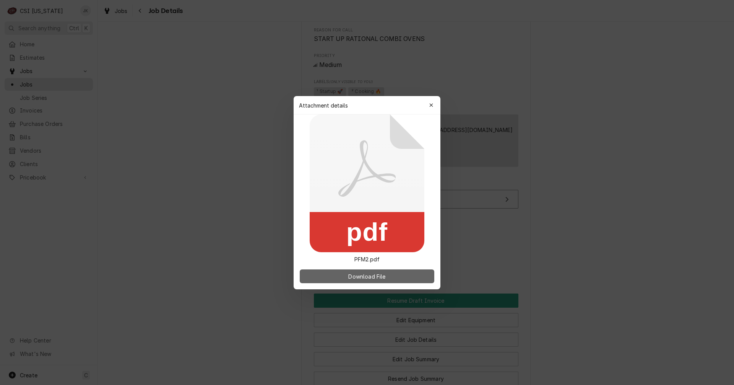
click at [365, 281] on button "Download File" at bounding box center [367, 276] width 135 height 14
click at [431, 104] on icon "button" at bounding box center [431, 104] width 4 height 5
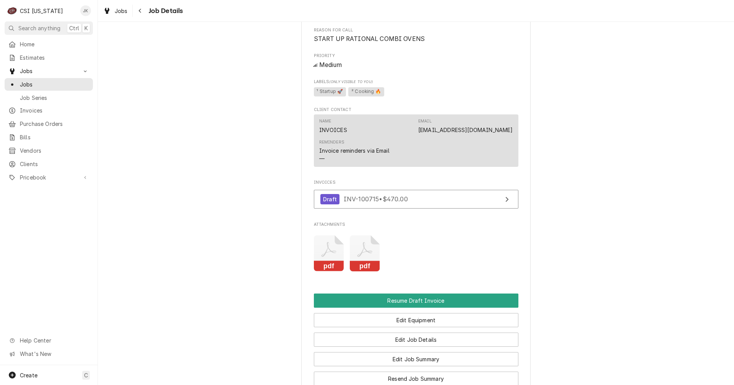
click at [322, 261] on icon "Attachments" at bounding box center [329, 253] width 30 height 36
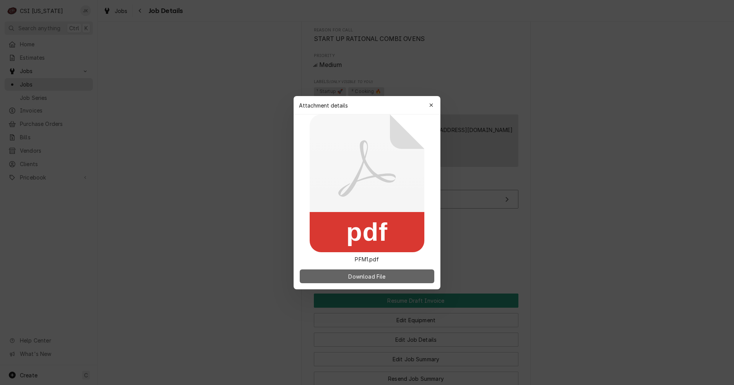
click at [344, 276] on button "Download File" at bounding box center [367, 276] width 135 height 14
click at [431, 104] on icon "button" at bounding box center [431, 104] width 4 height 5
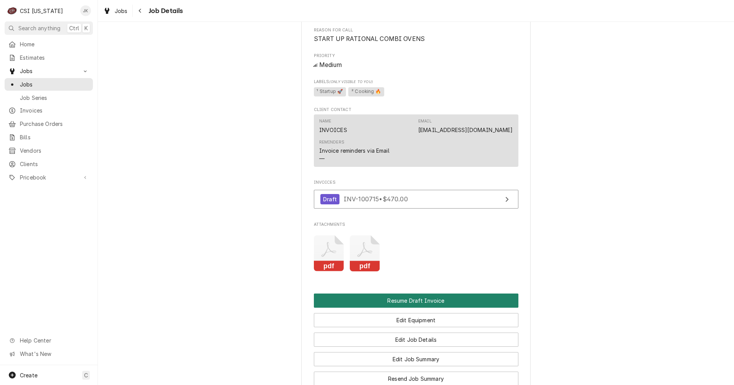
click at [450, 307] on button "Resume Draft Invoice" at bounding box center [416, 300] width 205 height 14
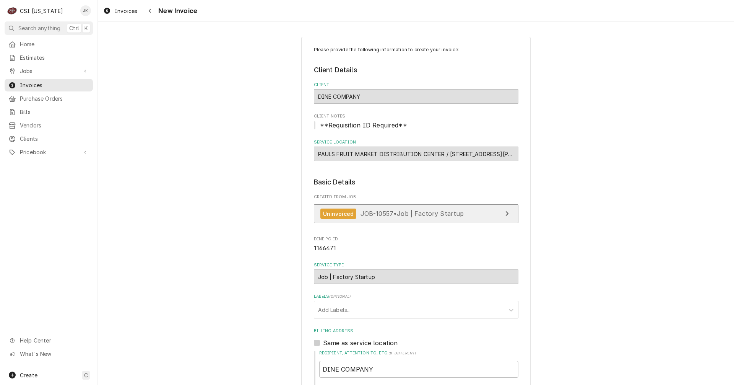
click at [387, 213] on span "JOB-10557 • Job | Factory Startup" at bounding box center [413, 214] width 104 height 8
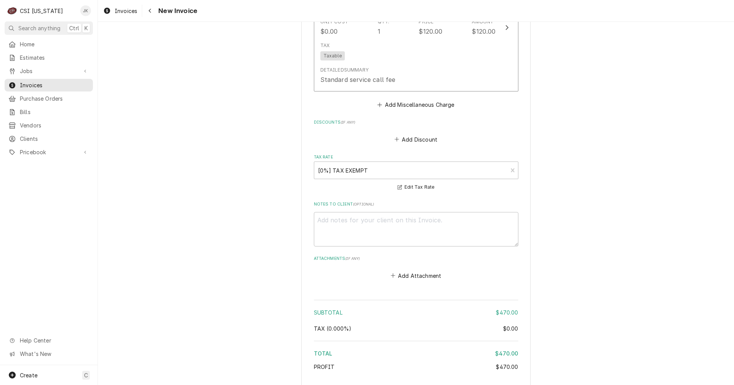
scroll to position [1050, 0]
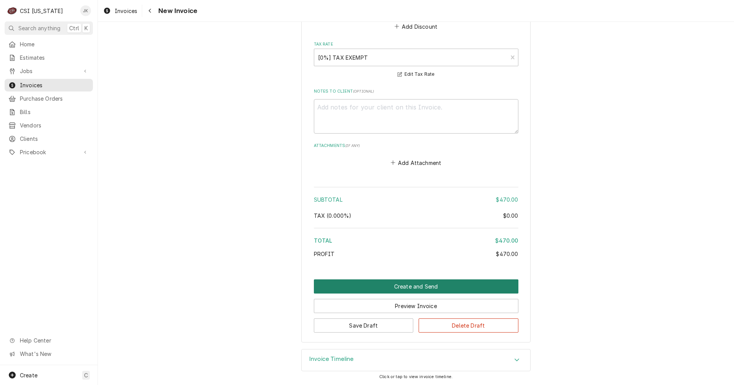
click at [403, 281] on button "Create and Send" at bounding box center [416, 286] width 205 height 14
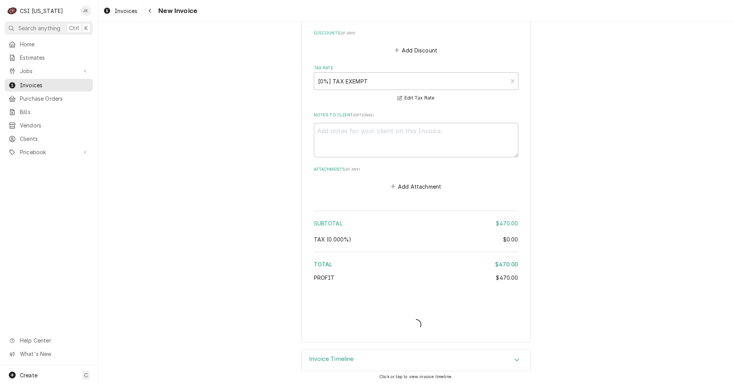
type textarea "x"
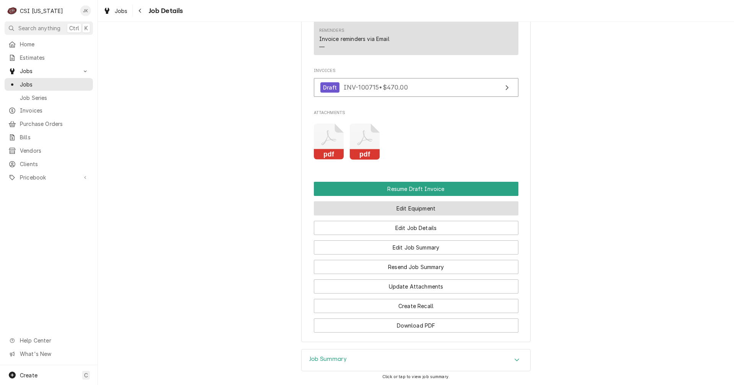
scroll to position [535, 0]
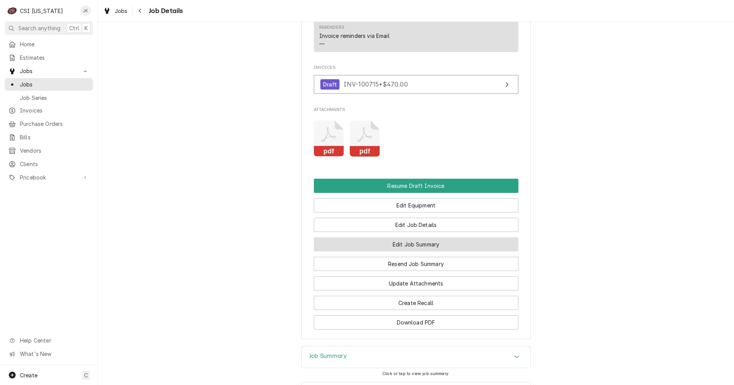
click at [392, 251] on button "Edit Job Summary" at bounding box center [416, 244] width 205 height 14
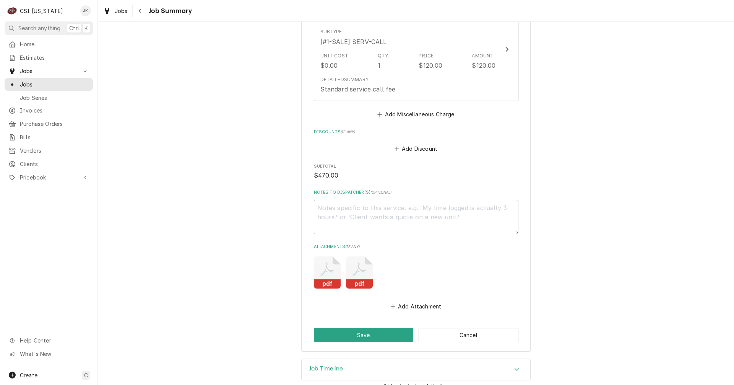
scroll to position [625, 0]
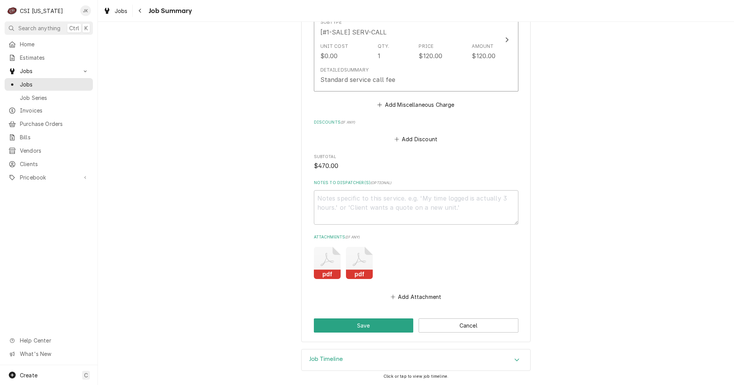
click at [358, 257] on icon "Attachments" at bounding box center [359, 263] width 27 height 32
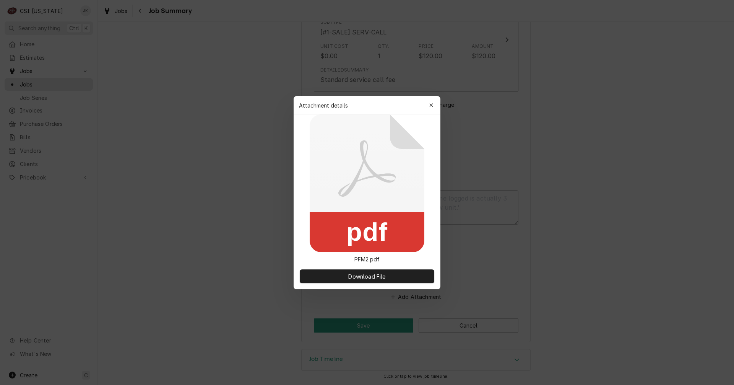
type textarea "x"
click at [429, 106] on icon "button" at bounding box center [431, 104] width 4 height 5
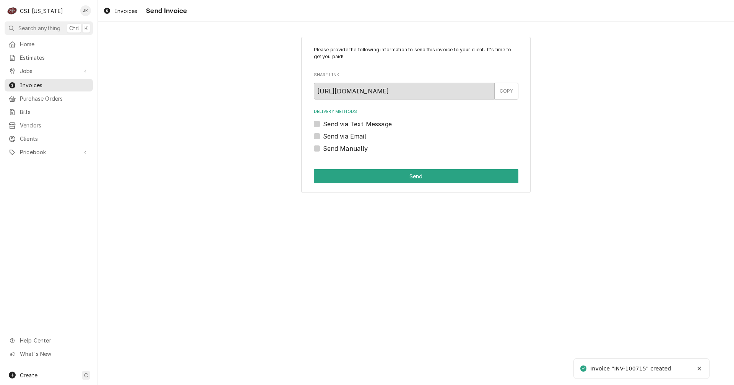
click at [355, 138] on label "Send via Email" at bounding box center [344, 136] width 43 height 9
click at [355, 138] on input "Send via Email" at bounding box center [425, 140] width 205 height 17
checkbox input "true"
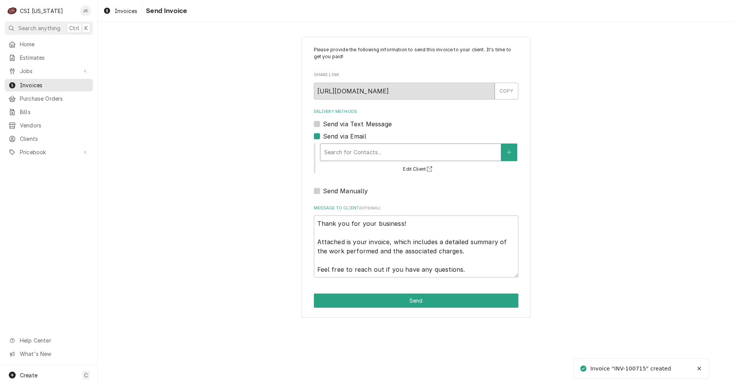
click at [359, 151] on div "Delivery Methods" at bounding box center [410, 152] width 173 height 14
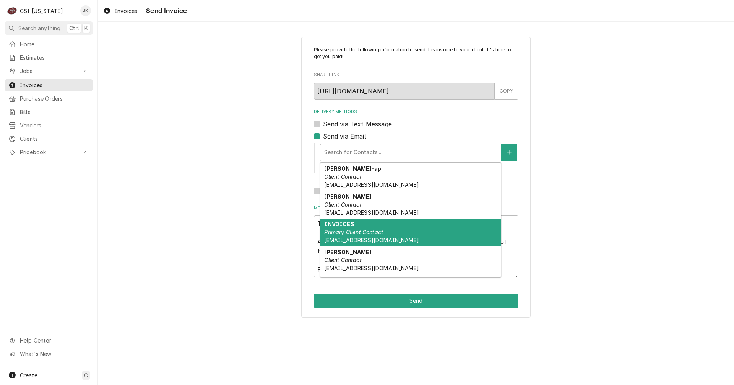
click at [354, 233] on em "Primary Client Contact" at bounding box center [353, 232] width 59 height 6
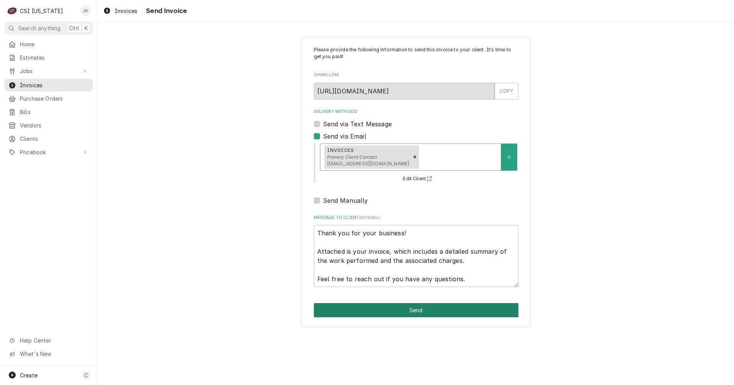
click at [385, 307] on button "Send" at bounding box center [416, 310] width 205 height 14
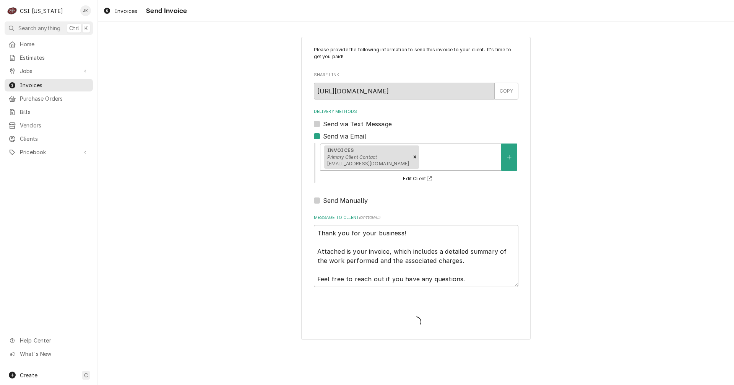
type textarea "x"
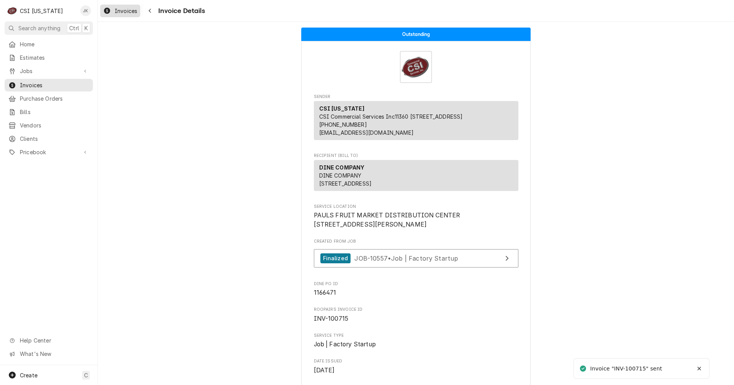
click at [132, 10] on span "Invoices" at bounding box center [126, 11] width 23 height 8
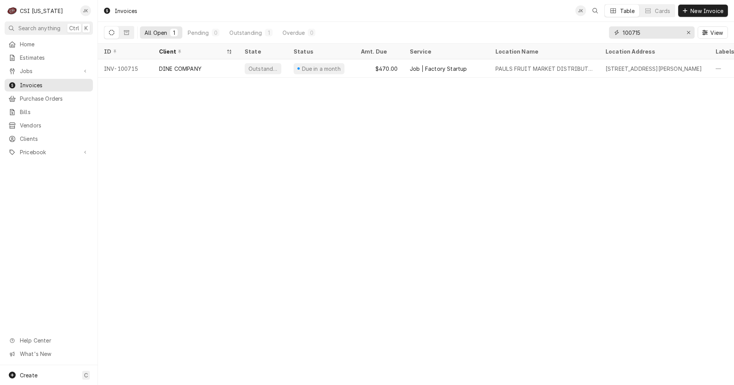
drag, startPoint x: 635, startPoint y: 33, endPoint x: 642, endPoint y: 33, distance: 7.3
click at [642, 33] on input "100715" at bounding box center [651, 32] width 57 height 12
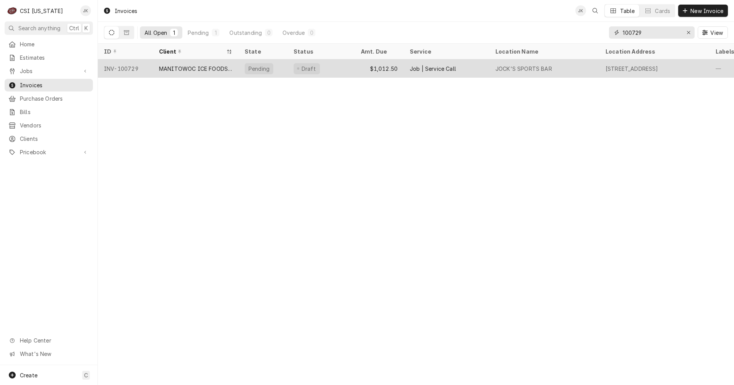
type input "100729"
click at [185, 65] on div "MANITOWOC ICE FOODSERVICE" at bounding box center [195, 69] width 73 height 8
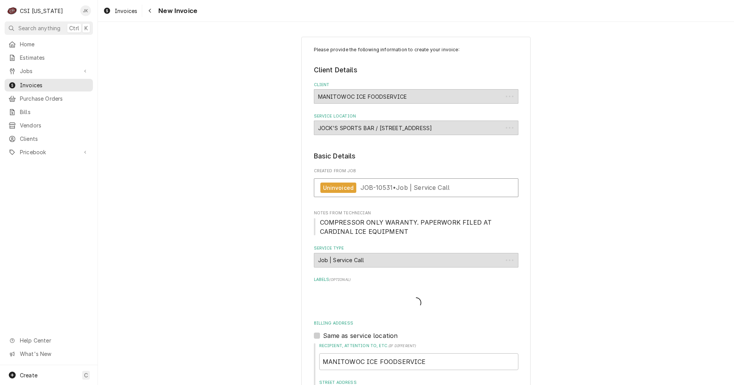
type textarea "x"
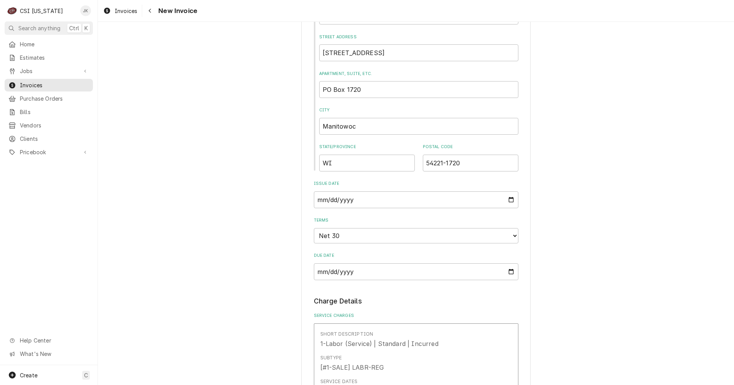
scroll to position [323, 0]
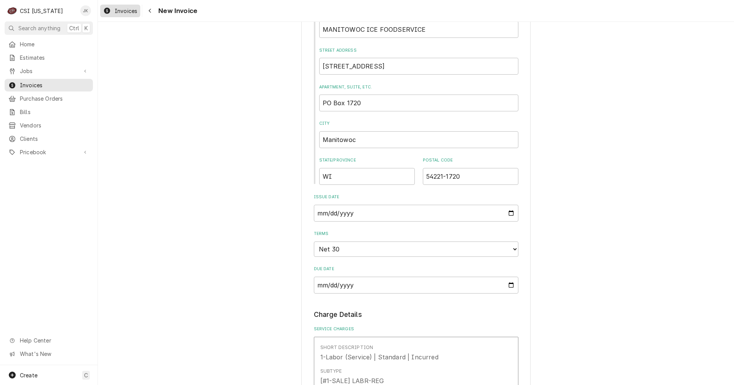
click at [117, 12] on span "Invoices" at bounding box center [126, 11] width 23 height 8
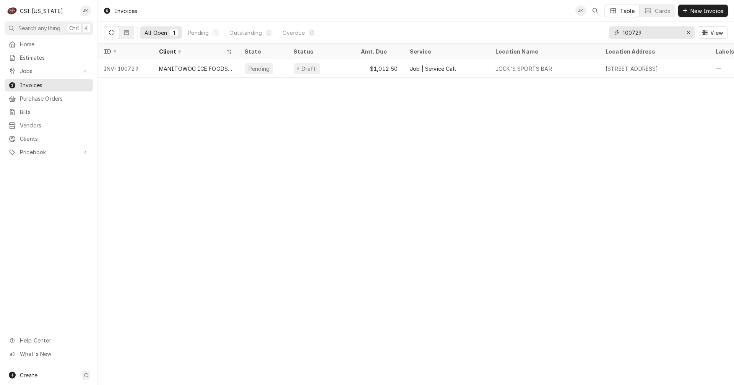
drag, startPoint x: 636, startPoint y: 32, endPoint x: 643, endPoint y: 32, distance: 6.9
click at [643, 32] on input "100729" at bounding box center [651, 32] width 57 height 12
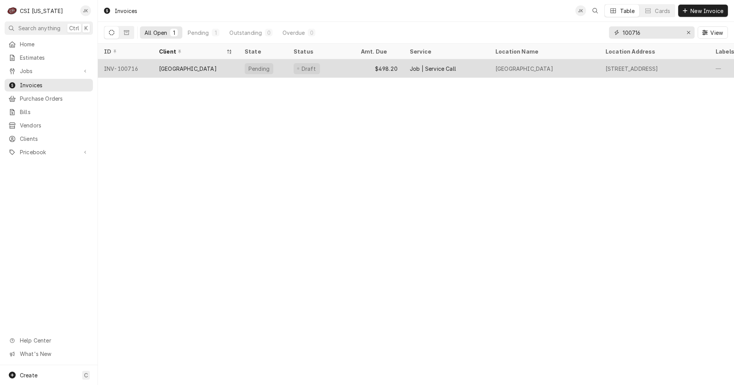
type input "100716"
click at [213, 65] on div "Elizabethtown Community & Technical College" at bounding box center [188, 69] width 58 height 8
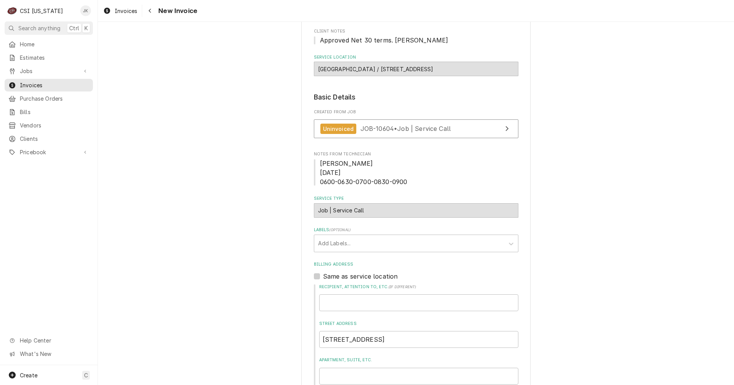
scroll to position [62, 0]
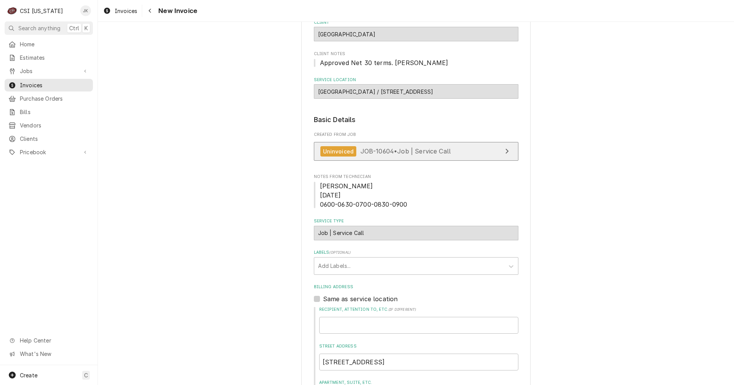
click at [361, 149] on span "JOB-10604 • Job | Service Call" at bounding box center [406, 151] width 91 height 8
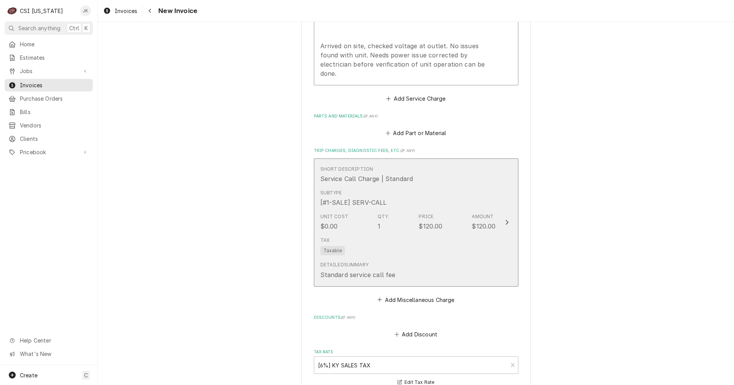
scroll to position [827, 0]
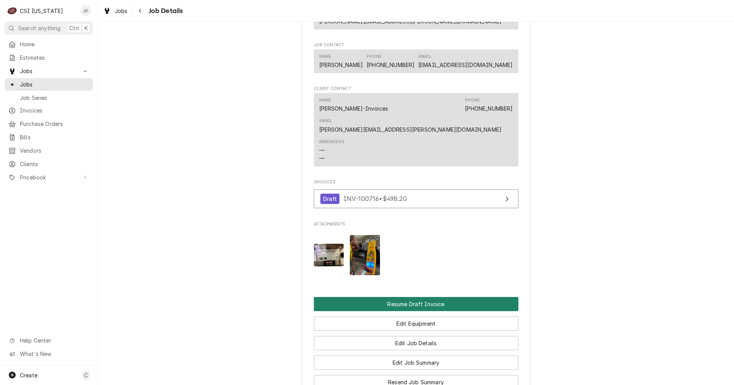
scroll to position [573, 0]
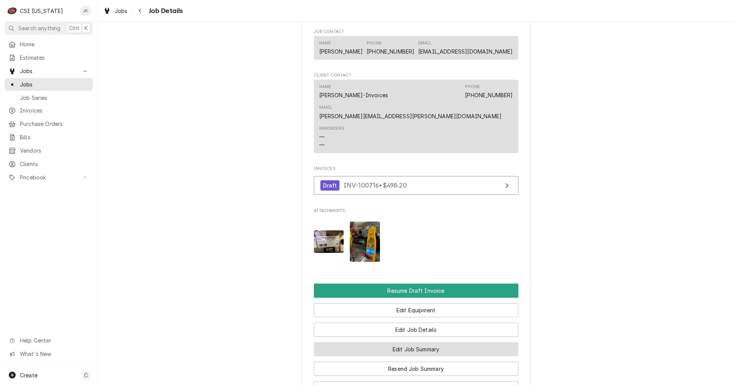
click at [401, 342] on button "Edit Job Summary" at bounding box center [416, 349] width 205 height 14
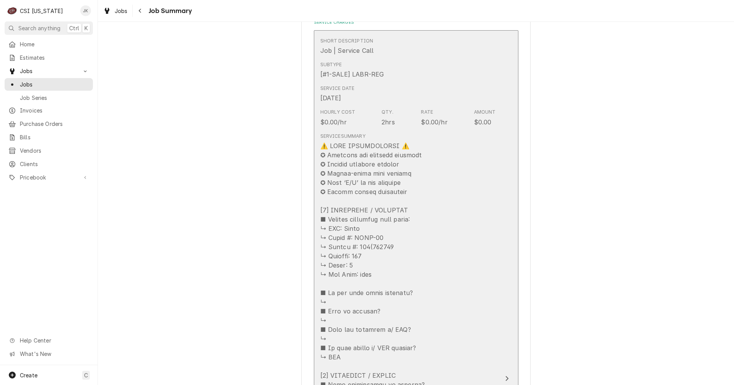
scroll to position [191, 0]
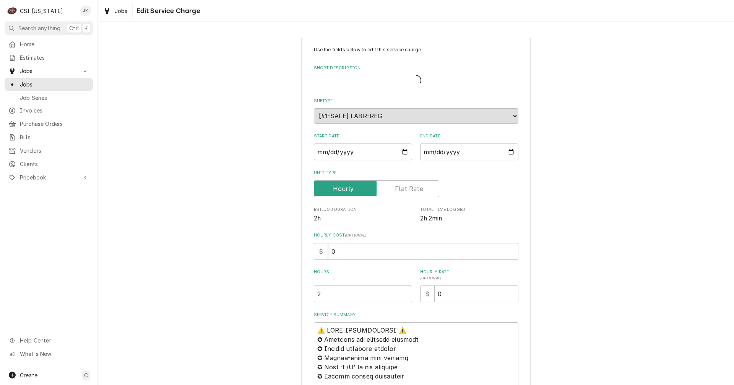
type textarea "x"
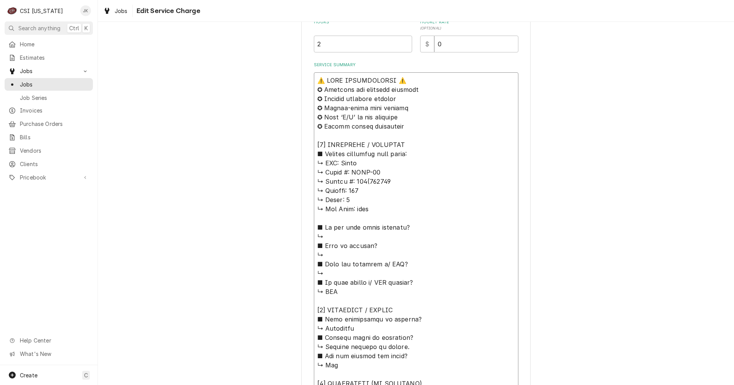
scroll to position [603, 0]
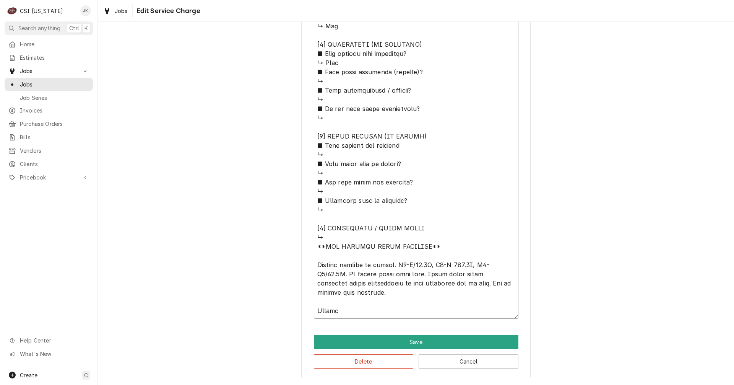
drag, startPoint x: 314, startPoint y: 217, endPoint x: 429, endPoint y: 403, distance: 218.8
click at [429, 384] on html "C CSI Kentucky JK Search anything Ctrl K Home Estimates Jobs Jobs Job Series In…" at bounding box center [367, 192] width 734 height 385
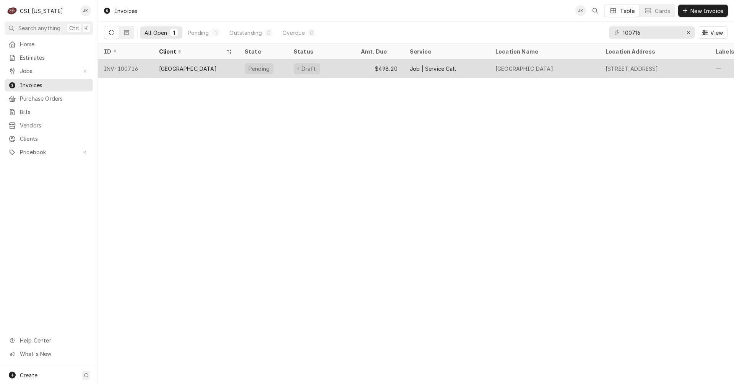
click at [406, 66] on div "Job | Service Call" at bounding box center [447, 68] width 86 height 18
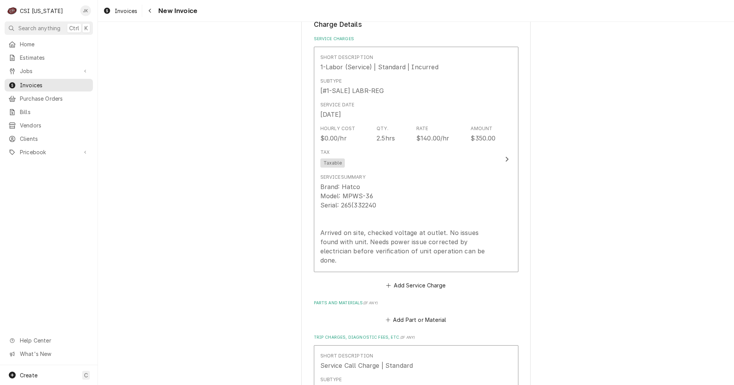
scroll to position [688, 0]
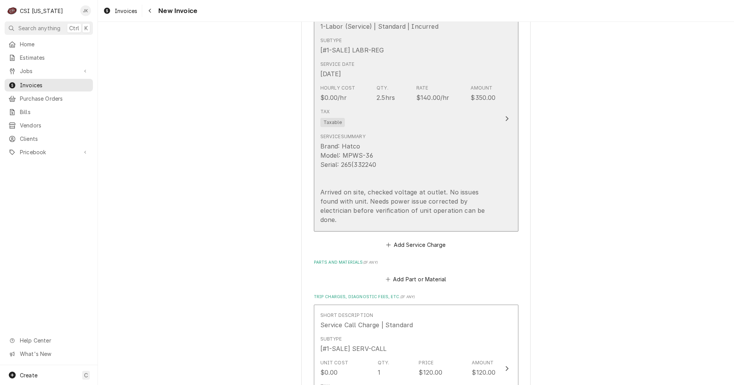
click at [434, 192] on div "Brand: Hatco Model: MPWS-36 Serial: 265(332240 Arrived on site, checked voltage…" at bounding box center [407, 182] width 175 height 83
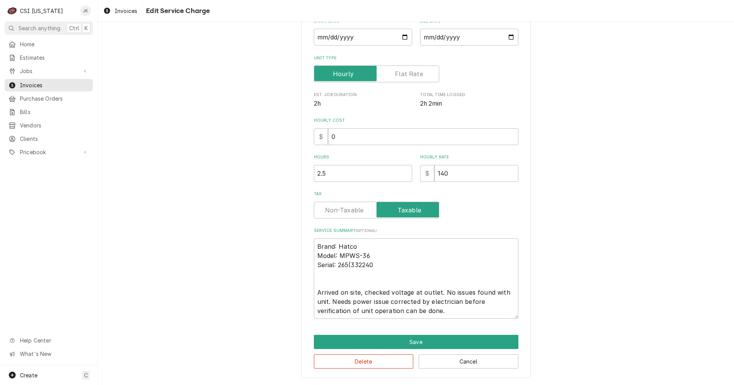
scroll to position [24, 0]
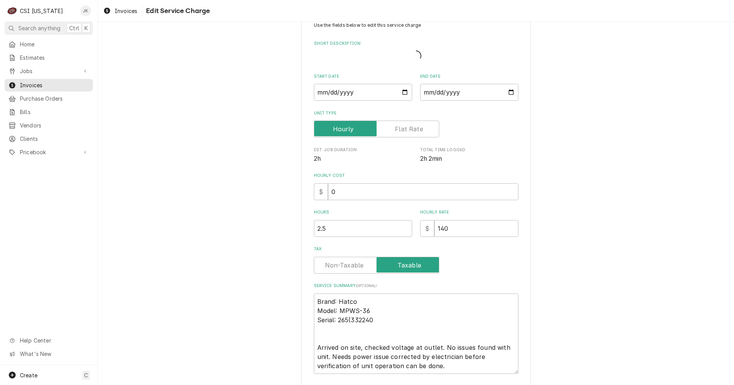
type textarea "x"
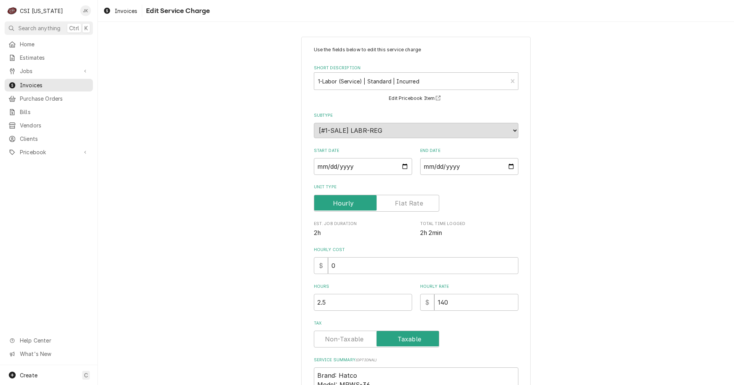
scroll to position [129, 0]
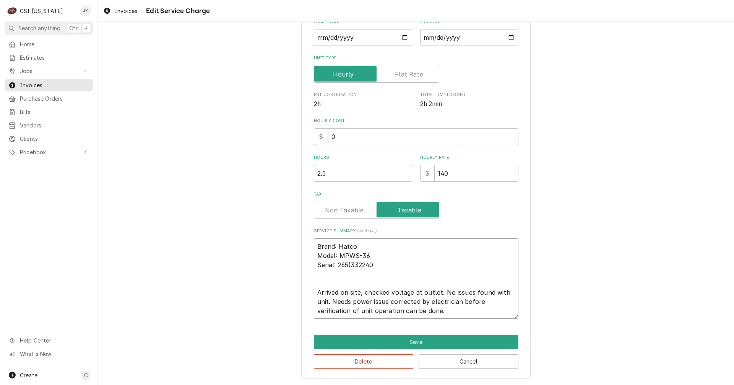
click at [452, 312] on textarea "Brand: Hatco Model: MPWS-36 Serial: 265(332240 Arrived on site, checked voltage…" at bounding box center [416, 278] width 205 height 80
type textarea "Brand: Hatco Model: MPWS-36 Serial: 265(332240 Arrived on site, checked voltage…"
type textarea "x"
type textarea "Brand: Hatco Model: MPWS-36 Serial: 265(332240 Arrived on site, checked voltage…"
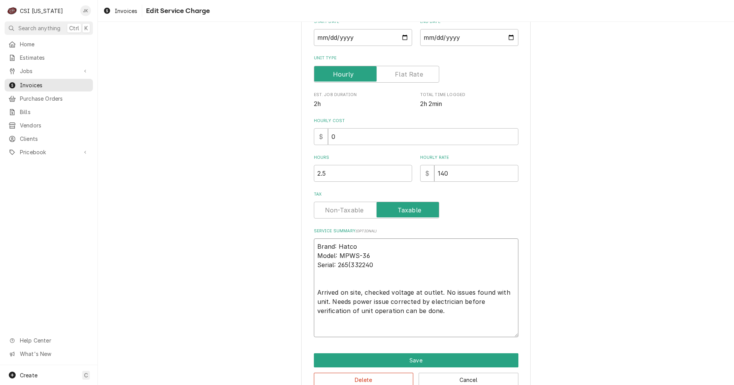
type textarea "x"
type textarea "Brand: Hatco Model: MPWS-36 Serial: 265(332240 Arrived on site, checked voltage…"
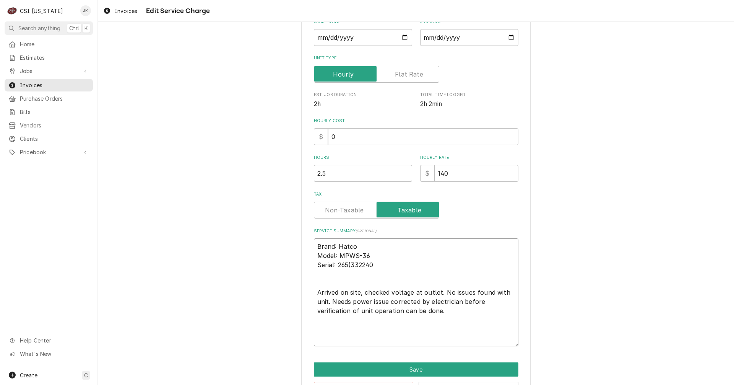
type textarea "x"
type textarea "Brand: Hatco Model: MPWS-36 Serial: 265(332240 Arrived on site, checked voltage…"
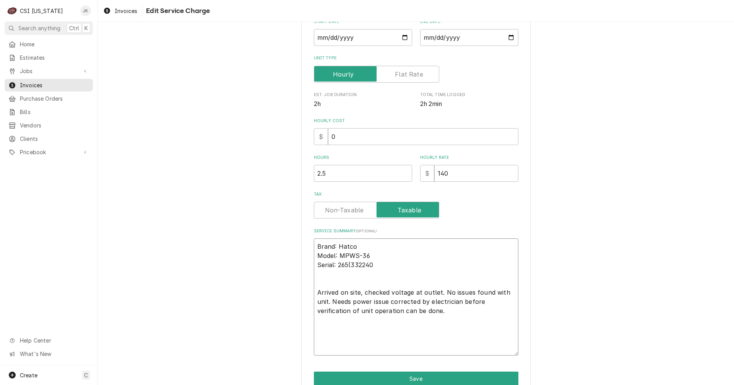
paste textarea "Diagnostic Service for Hatco MPWS-36 – Power Issue Identified, No Repairs Compl…"
type textarea "x"
type textarea "Brand: Hatco Model: MPWS-36 Serial: 265(332240 Arrived on site, checked voltage…"
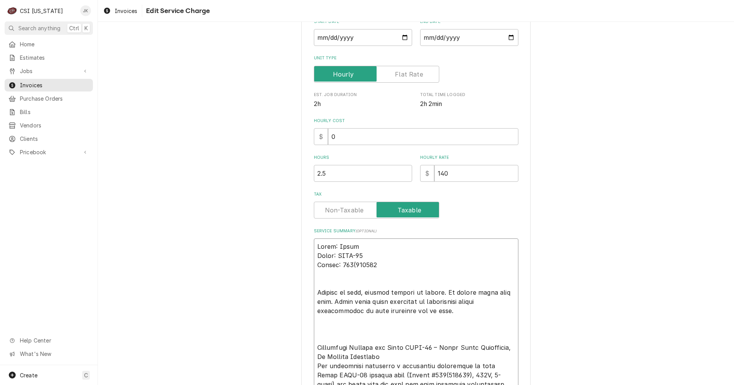
scroll to position [279, 0]
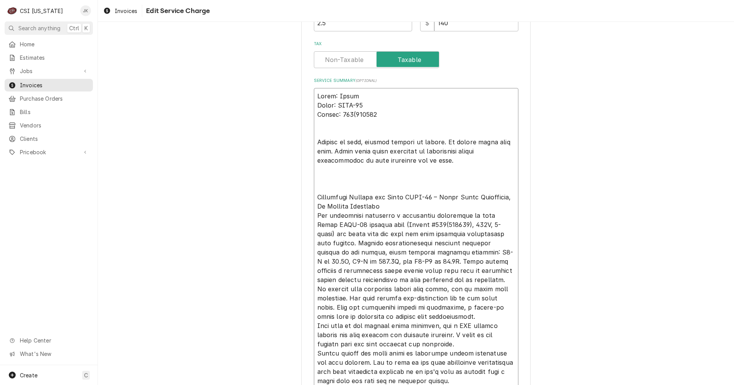
click at [384, 207] on textarea "Service Summary ( optional )" at bounding box center [416, 238] width 205 height 301
type textarea "x"
type textarea "Brand: Hatco Model: MPWS-36 Serial: 265(332240 Arrived on site, checked voltage…"
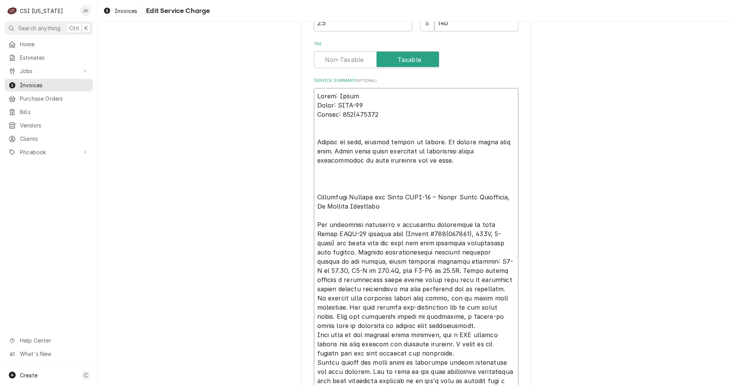
click at [497, 243] on textarea "Service Summary ( optional )" at bounding box center [416, 243] width 205 height 310
type textarea "x"
type textarea "Brand: Hatco Model: MPWS-36 Serial: 265(332240 Arrived on site, checked voltage…"
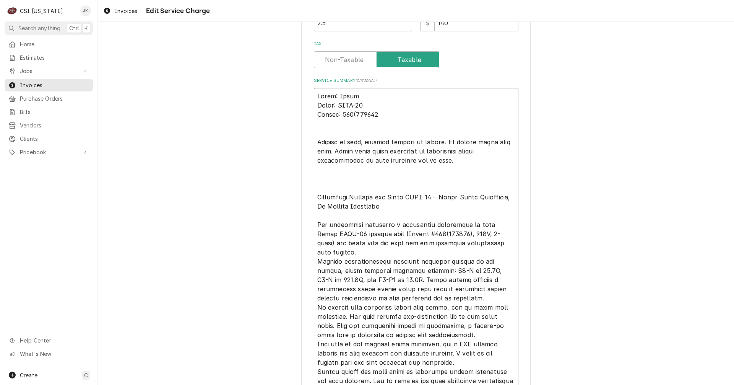
type textarea "x"
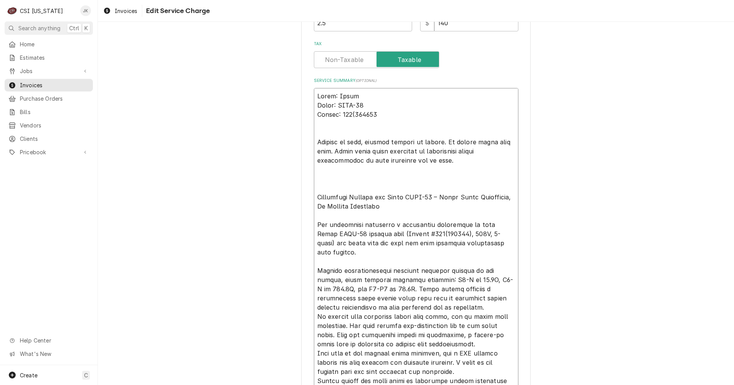
click at [420, 305] on textarea "Service Summary ( optional )" at bounding box center [416, 247] width 205 height 319
type textarea "Brand: Hatco Model: MPWS-36 Serial: 265(332240 Arrived on site, checked voltage…"
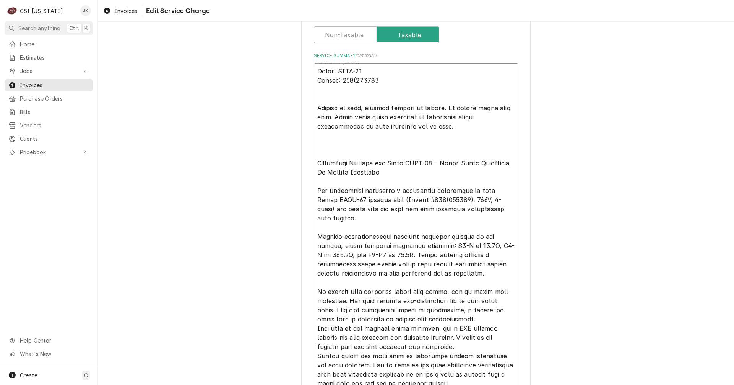
scroll to position [317, 0]
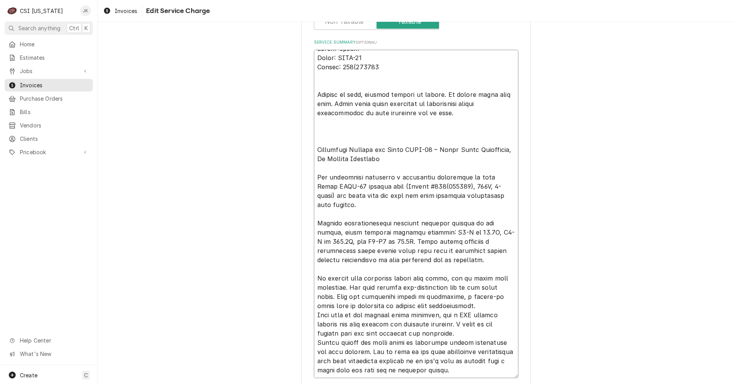
click at [448, 305] on textarea "Service Summary ( optional )" at bounding box center [416, 214] width 205 height 328
type textarea "x"
type textarea "Brand: Hatco Model: MPWS-36 Serial: 265(332240 Arrived on site, checked voltage…"
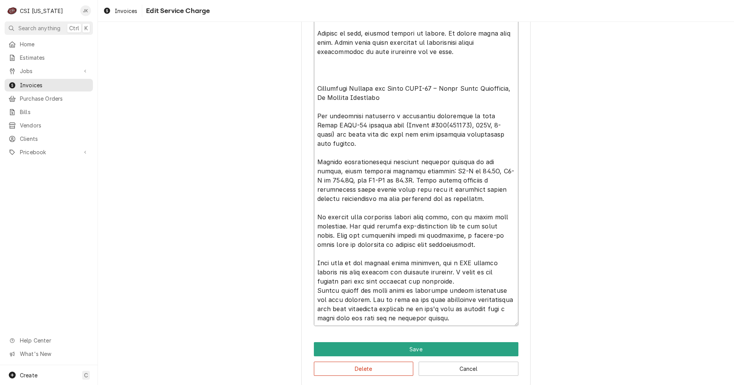
scroll to position [386, 0]
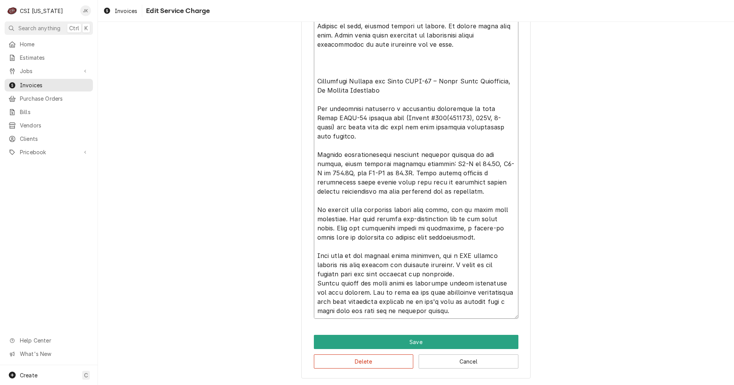
drag, startPoint x: 315, startPoint y: 254, endPoint x: 456, endPoint y: 267, distance: 141.3
click at [456, 267] on textarea "Service Summary ( optional )" at bounding box center [416, 149] width 205 height 337
type textarea "x"
type textarea "Brand: Hatco Model: MPWS-36 Serial: 265(332240 Arrived on site, checked voltage…"
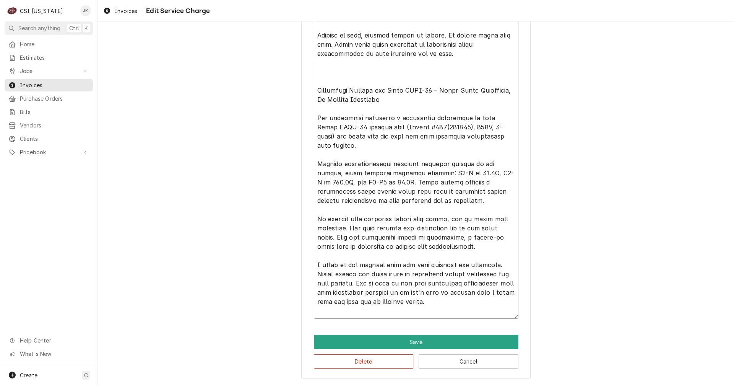
scroll to position [367, 0]
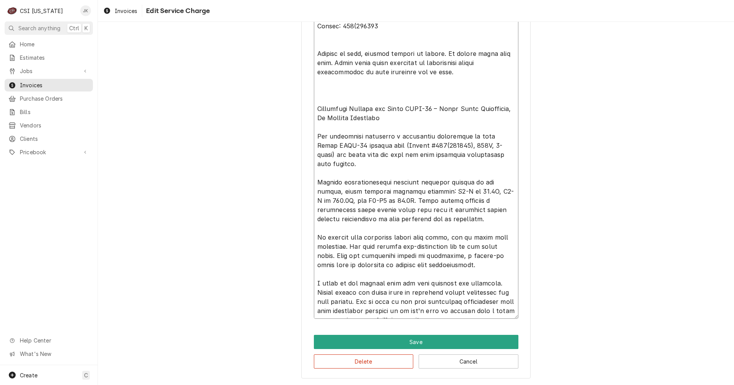
drag, startPoint x: 499, startPoint y: 271, endPoint x: 453, endPoint y: 271, distance: 45.5
click at [453, 271] on textarea "Service Summary ( optional )" at bounding box center [416, 159] width 205 height 319
click at [501, 276] on textarea "Service Summary ( optional )" at bounding box center [416, 159] width 205 height 319
click at [500, 275] on textarea "Service Summary ( optional )" at bounding box center [416, 159] width 205 height 319
type textarea "x"
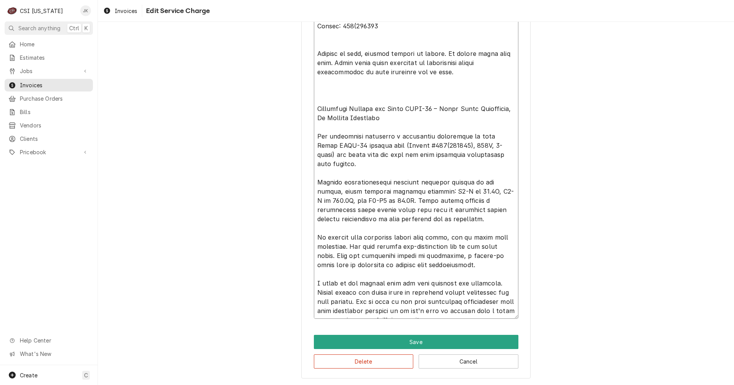
type textarea "Brand: Hatco Model: MPWS-36 Serial: 265(332240 Arrived on site, checked voltage…"
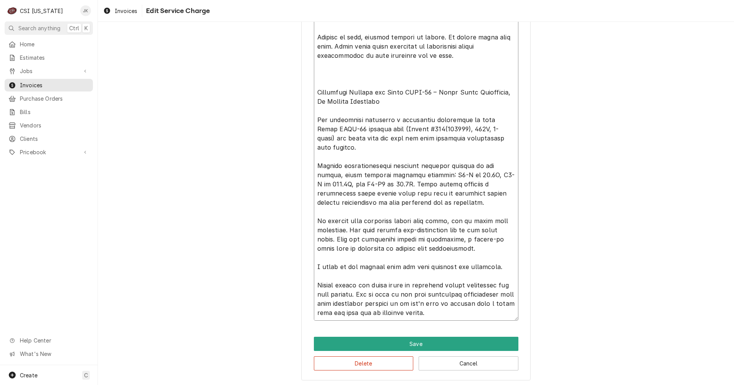
scroll to position [377, 0]
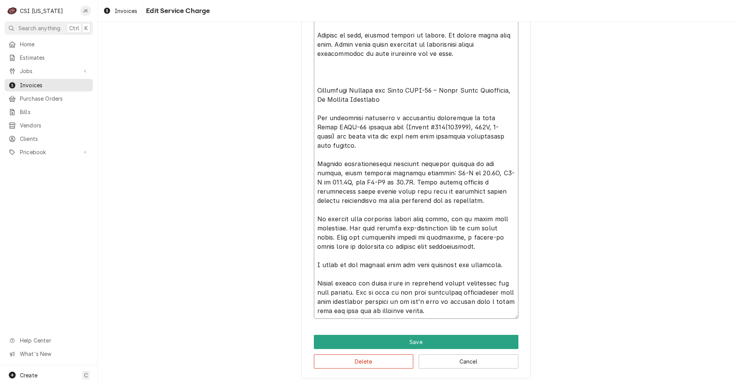
drag, startPoint x: 314, startPoint y: 283, endPoint x: 490, endPoint y: 323, distance: 180.9
click at [490, 323] on div "Use the fields below to edit this service charge Short Description 1-Labor (Ser…" at bounding box center [415, 19] width 229 height 718
type textarea "x"
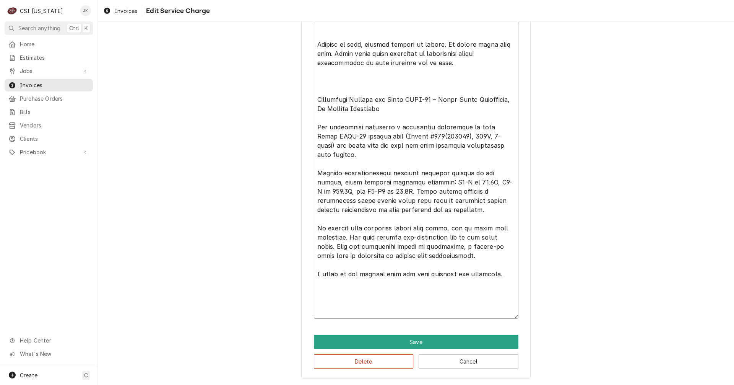
scroll to position [349, 0]
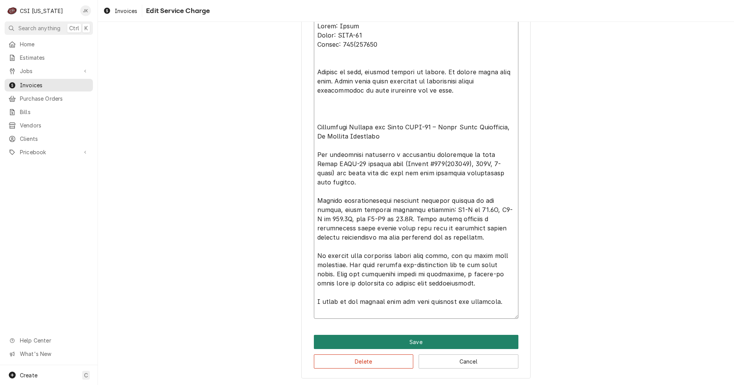
type textarea "Brand: Hatco Model: MPWS-36 Serial: 265(332240 Arrived on site, checked voltage…"
click at [436, 340] on button "Save" at bounding box center [416, 342] width 205 height 14
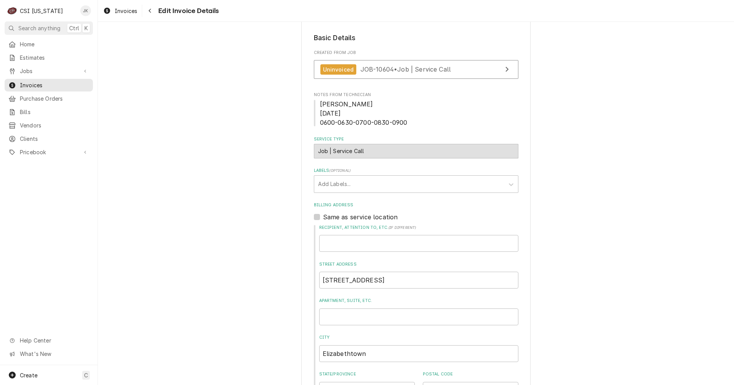
scroll to position [144, 0]
click at [363, 74] on div "Uninvoiced JOB-10604 • Job | Service Call" at bounding box center [385, 70] width 131 height 10
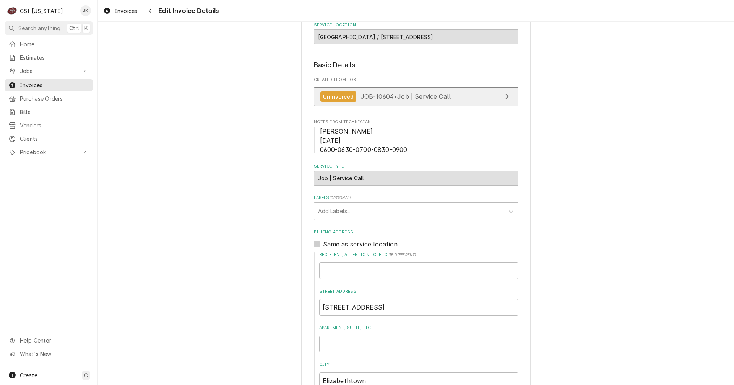
scroll to position [106, 0]
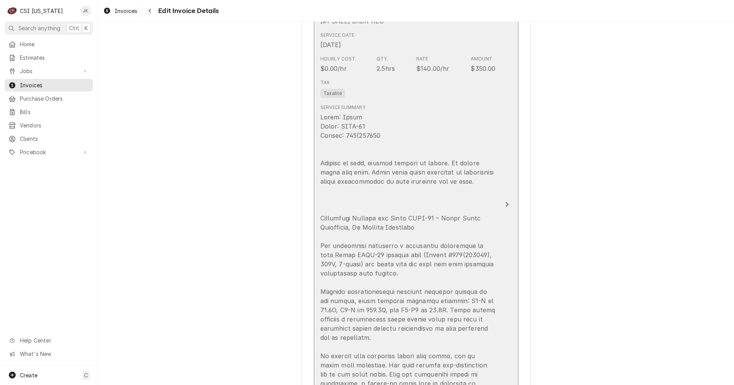
click at [411, 195] on div "Update Line Item" at bounding box center [407, 268] width 175 height 312
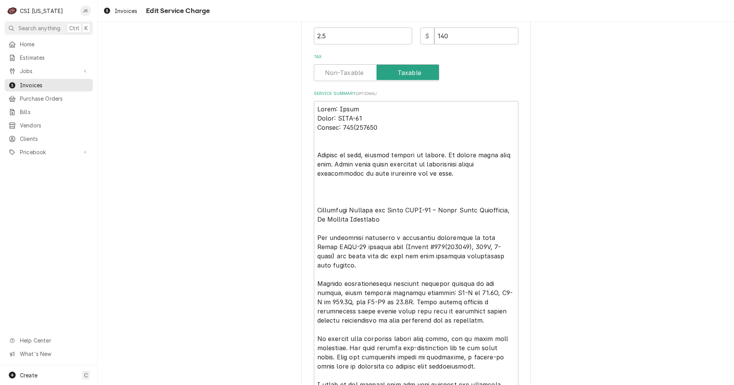
scroll to position [268, 0]
drag, startPoint x: 315, startPoint y: 200, endPoint x: 309, endPoint y: 100, distance: 100.4
click at [309, 100] on div "Use the fields below to edit this service charge Short Description 1-Labor (Ser…" at bounding box center [415, 114] width 229 height 690
type textarea "x"
type textarea "Diagnostic Service for Hatco MPWS-36 – Power Issue Identified, No Repairs Compl…"
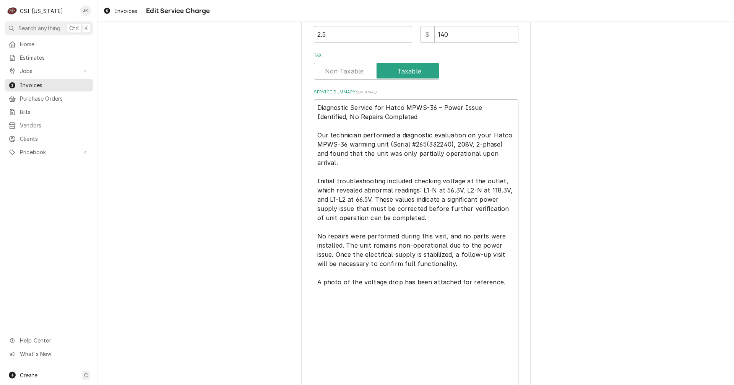
scroll to position [257, 0]
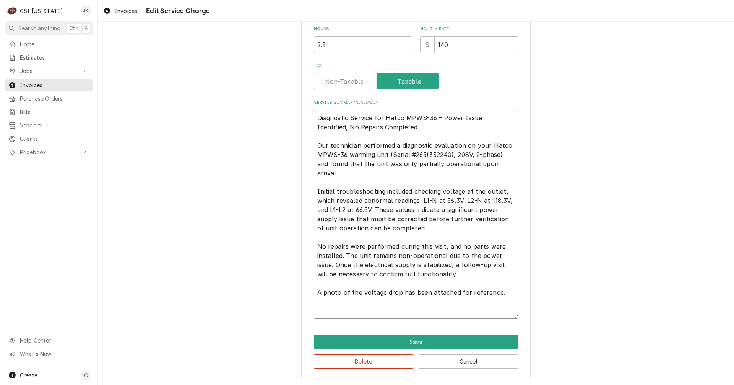
type textarea "x"
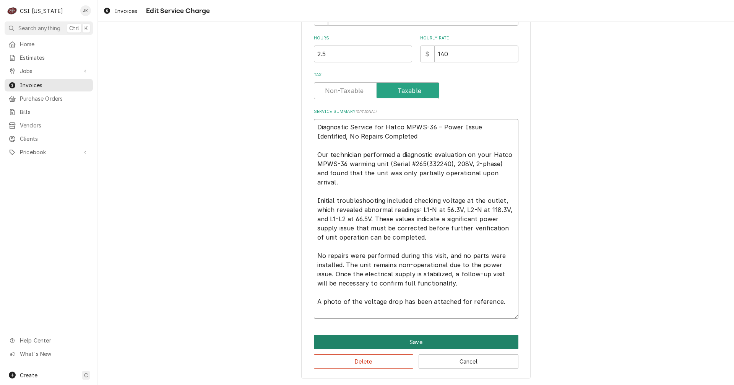
type textarea "Diagnostic Service for Hatco MPWS-36 – Power Issue Identified, No Repairs Compl…"
click at [395, 338] on button "Save" at bounding box center [416, 342] width 205 height 14
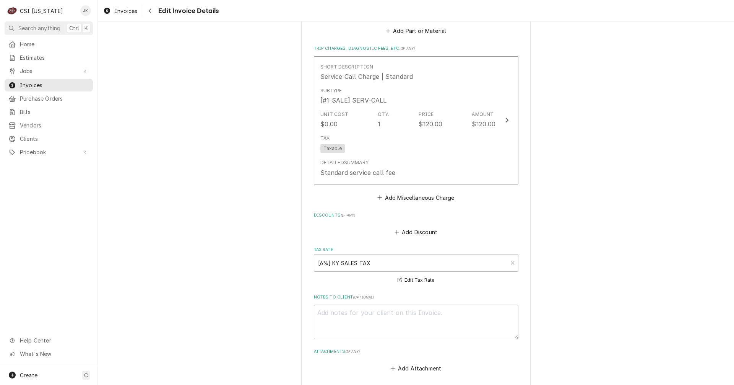
scroll to position [1191, 0]
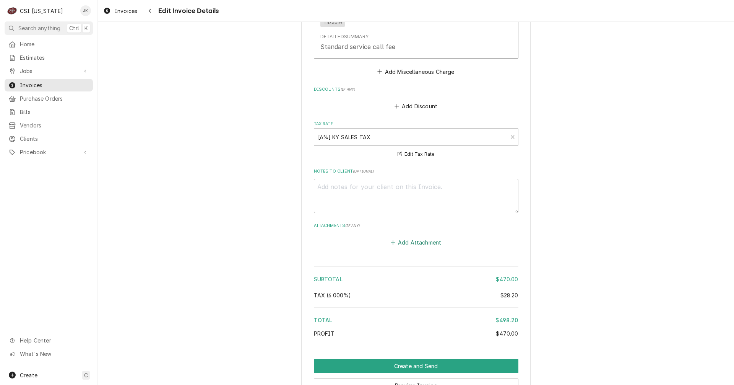
click at [394, 247] on button "Add Attachment" at bounding box center [416, 242] width 54 height 11
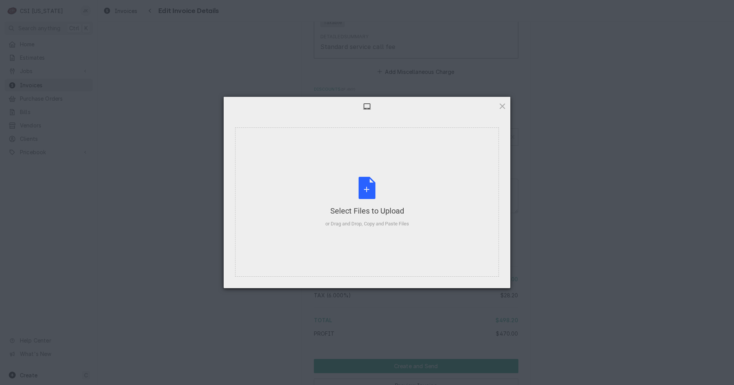
type textarea "x"
click at [360, 193] on div "Select Files to Upload or Drag and Drop, Copy and Paste Files" at bounding box center [367, 202] width 84 height 51
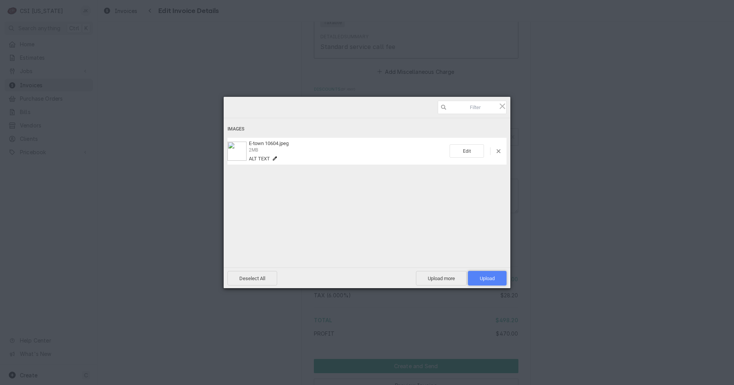
click at [486, 271] on span "Upload 1" at bounding box center [487, 278] width 39 height 15
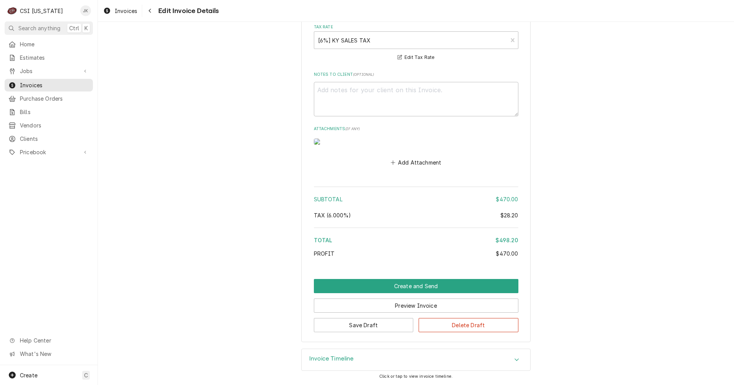
scroll to position [1326, 0]
click at [434, 288] on button "Create and Send" at bounding box center [416, 286] width 205 height 14
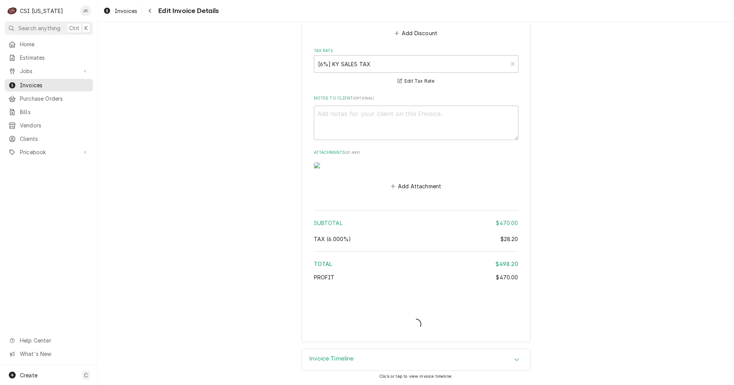
type textarea "x"
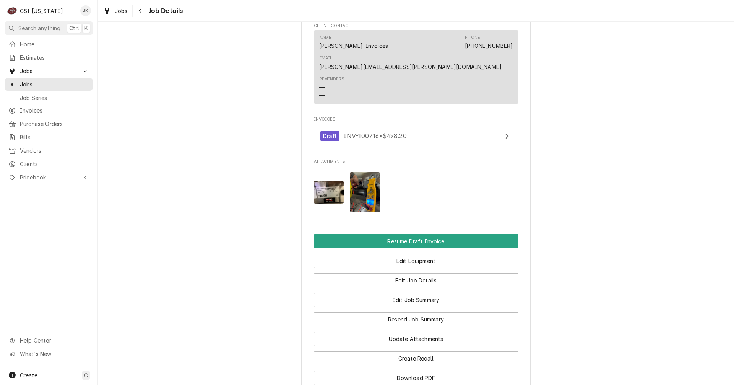
scroll to position [650, 0]
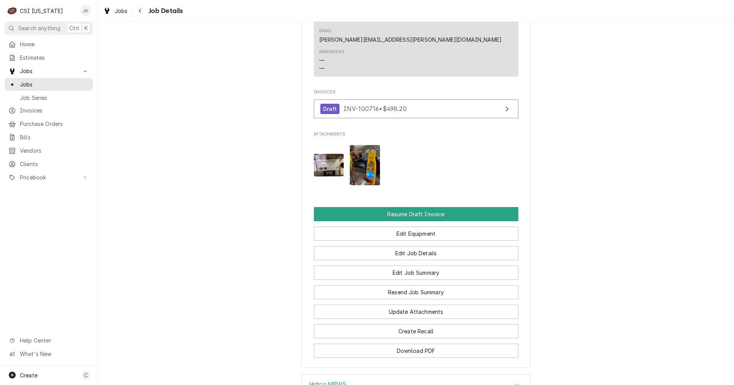
click at [362, 145] on img "Attachments" at bounding box center [365, 165] width 30 height 40
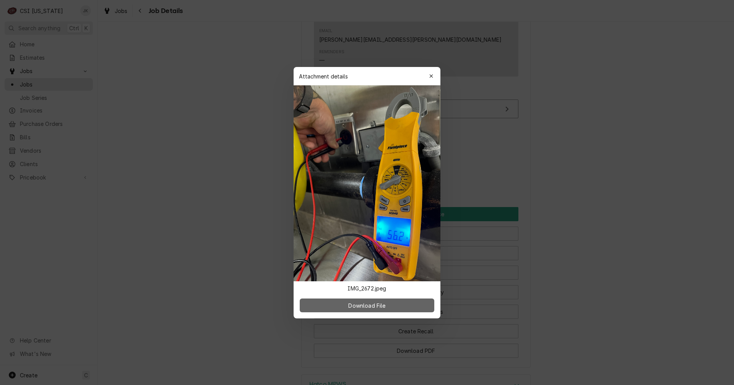
click at [375, 302] on span "Download File" at bounding box center [367, 305] width 40 height 8
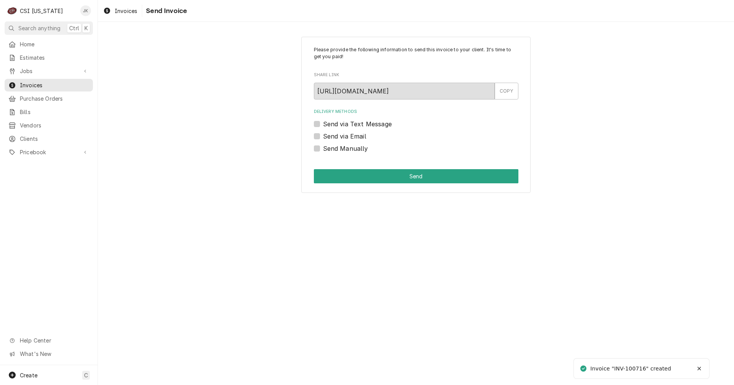
click at [348, 136] on label "Send via Email" at bounding box center [344, 136] width 43 height 9
click at [348, 136] on input "Send via Email" at bounding box center [425, 140] width 205 height 17
checkbox input "true"
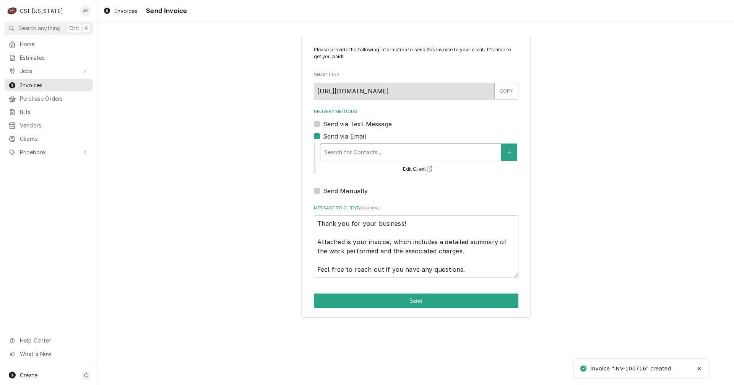
click at [353, 151] on div "Delivery Methods" at bounding box center [410, 152] width 173 height 14
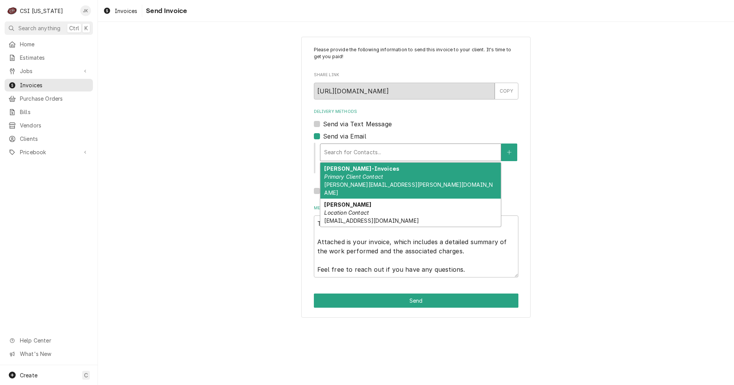
click at [360, 180] on div "Carla Hammond-Invoices Primary Client Contact carla.hammonds@kctcs.edu" at bounding box center [410, 180] width 180 height 36
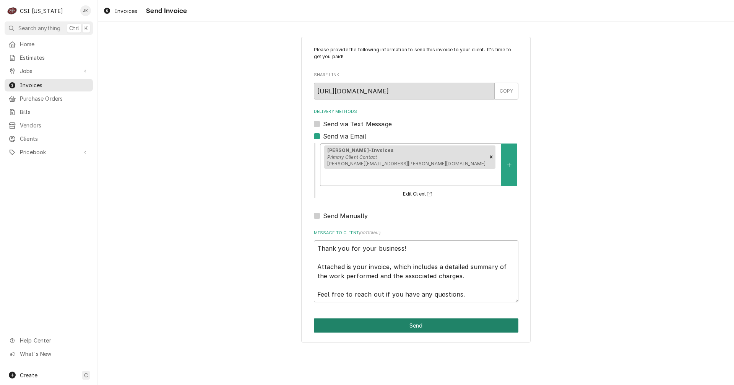
click at [420, 318] on button "Send" at bounding box center [416, 325] width 205 height 14
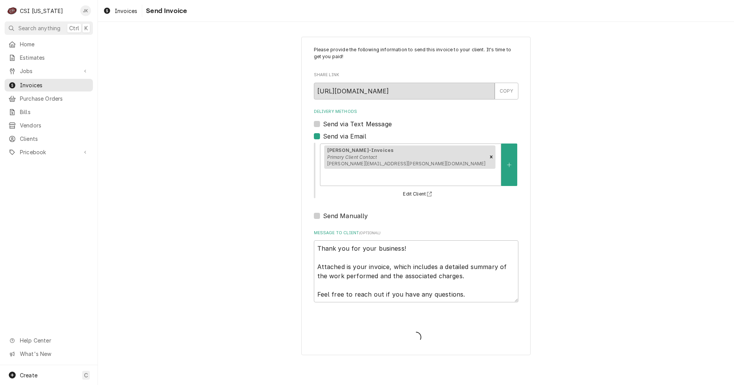
type textarea "x"
